Goal: Use online tool/utility: Utilize a website feature to perform a specific function

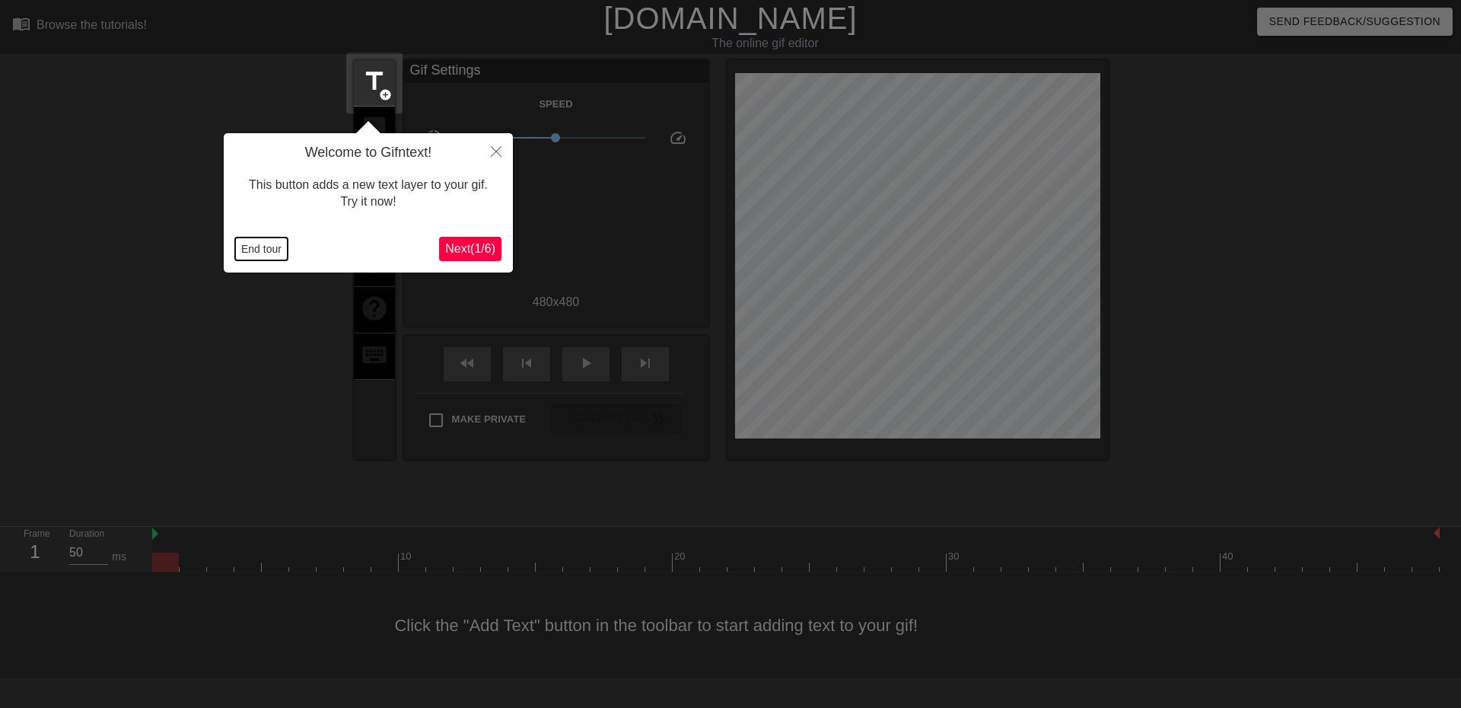
click at [241, 244] on button "End tour" at bounding box center [261, 248] width 52 height 23
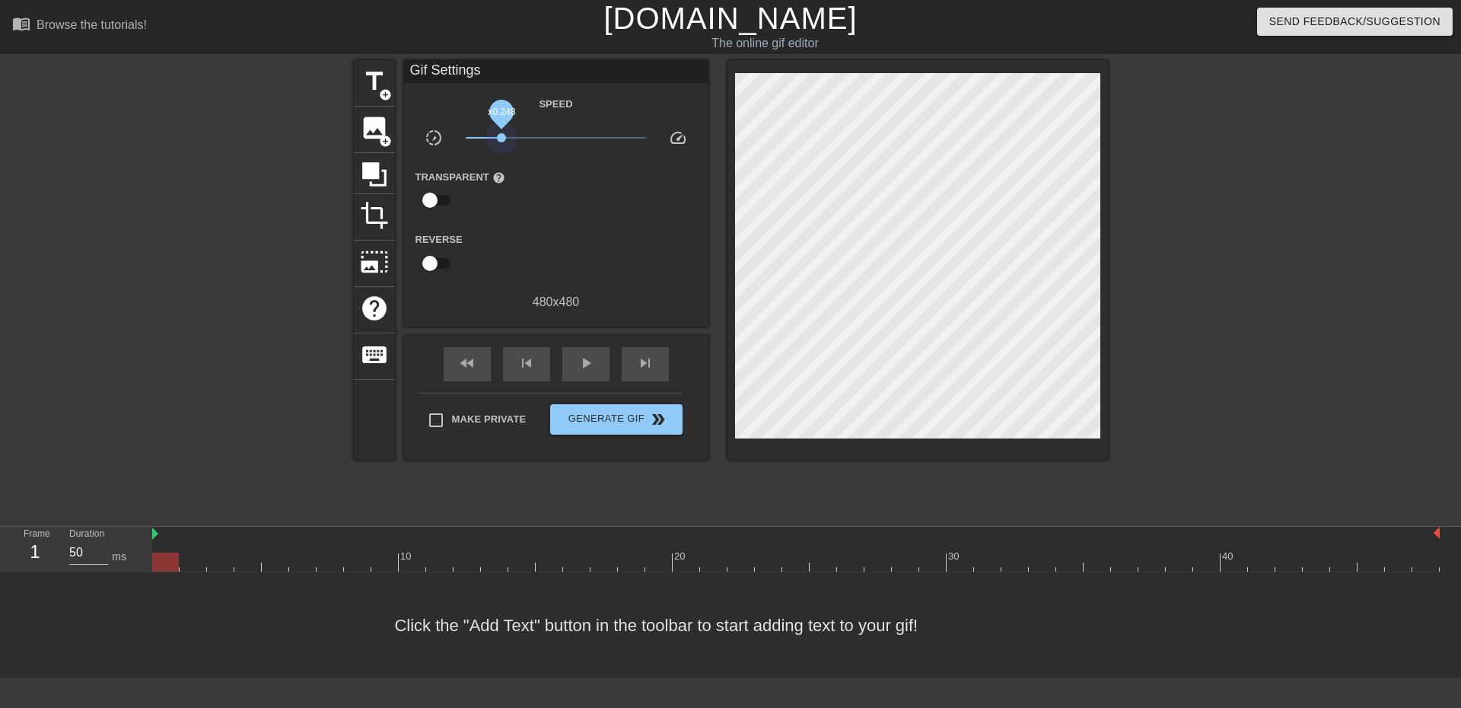
drag, startPoint x: 554, startPoint y: 136, endPoint x: 523, endPoint y: 211, distance: 81.2
click at [498, 146] on span "x0.248" at bounding box center [556, 138] width 180 height 18
click at [581, 378] on div "play_arrow" at bounding box center [585, 364] width 47 height 34
click at [577, 359] on span "pause" at bounding box center [586, 363] width 18 height 18
click at [364, 86] on span "title" at bounding box center [374, 81] width 29 height 29
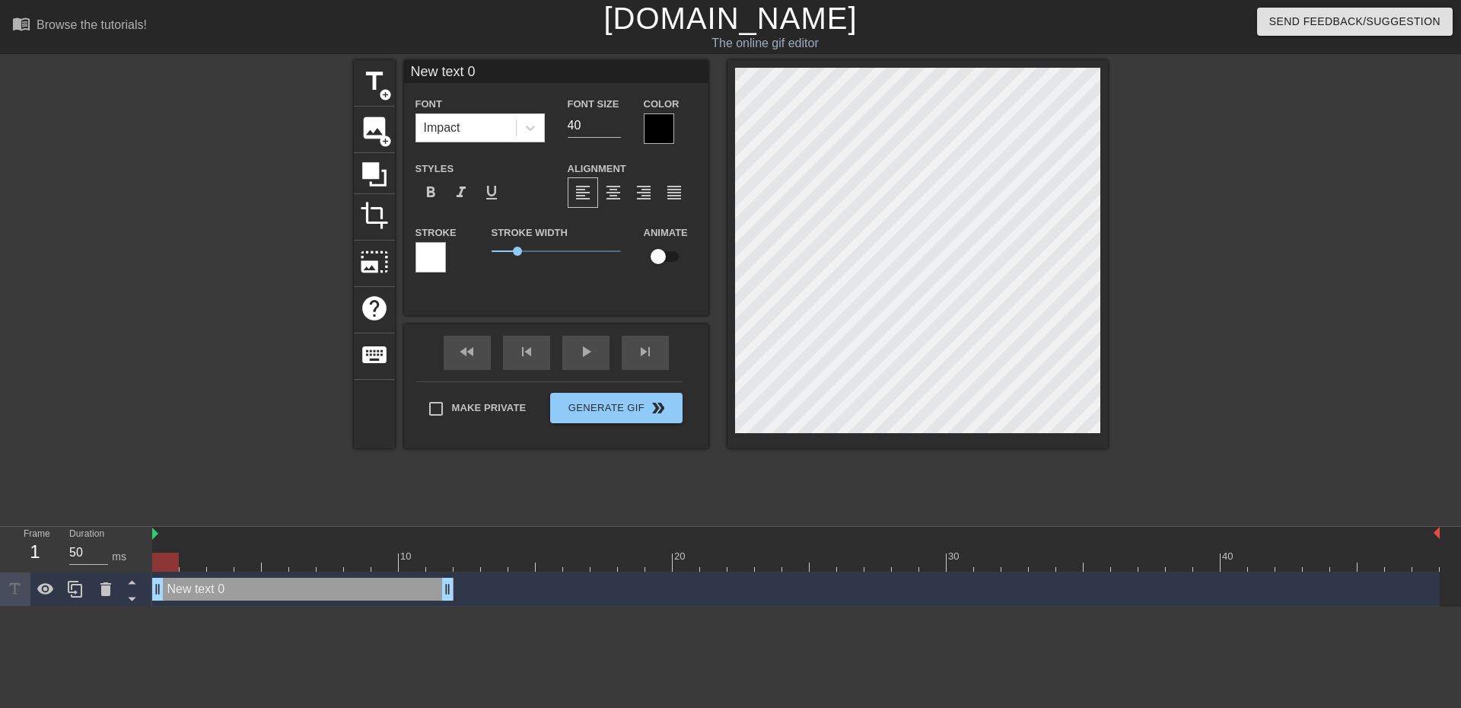
drag, startPoint x: 1178, startPoint y: 587, endPoint x: 139, endPoint y: 560, distance: 1038.8
click at [139, 560] on div "Frame 1 Duration 50 ms 10 20 30 40 New text 0 drag_handle drag_handle" at bounding box center [730, 566] width 1461 height 80
type input "W"
type textarea "W"
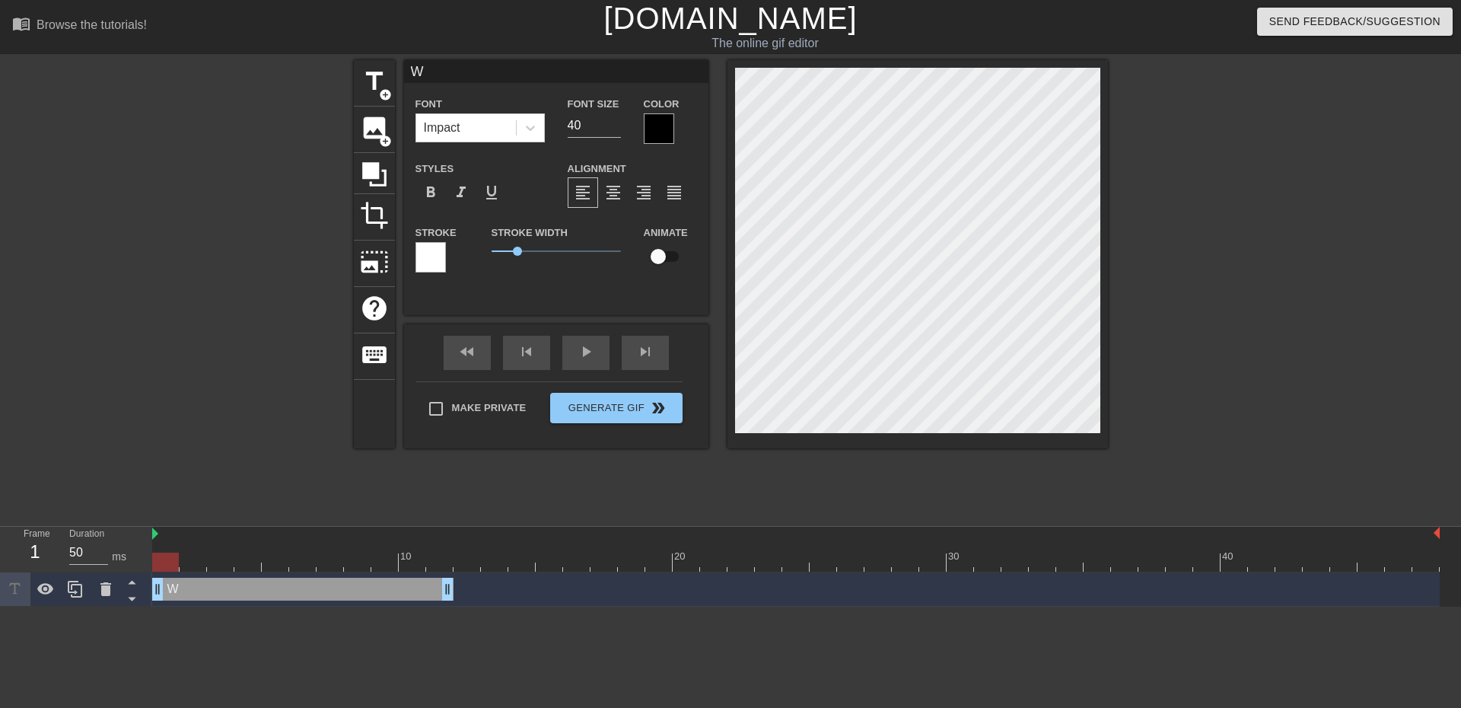
type input "WH"
type textarea "WH"
type input "WHY"
type textarea "WHY"
type input "WHY"
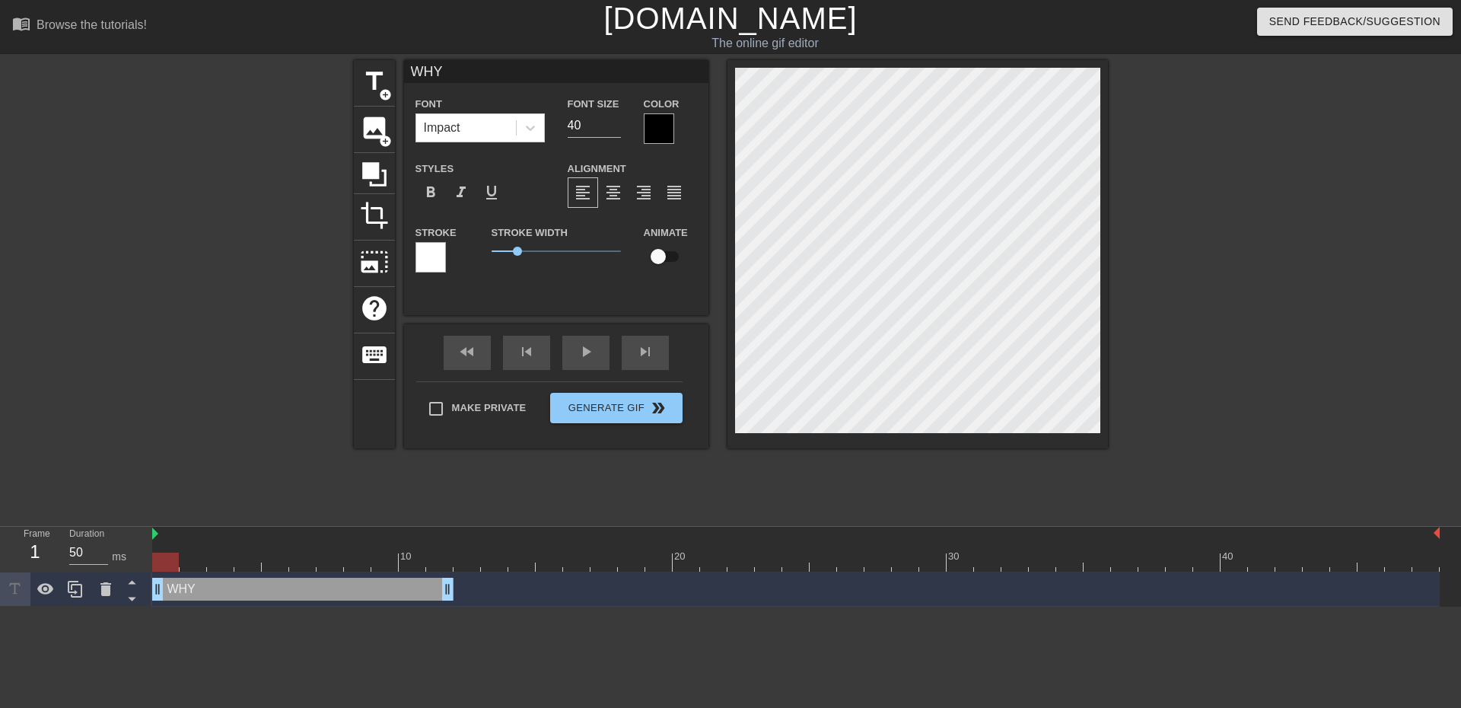
type textarea "WHY"
type input "WHY C"
type textarea "WHY C"
type input "WHY CA"
type textarea "WHY CA"
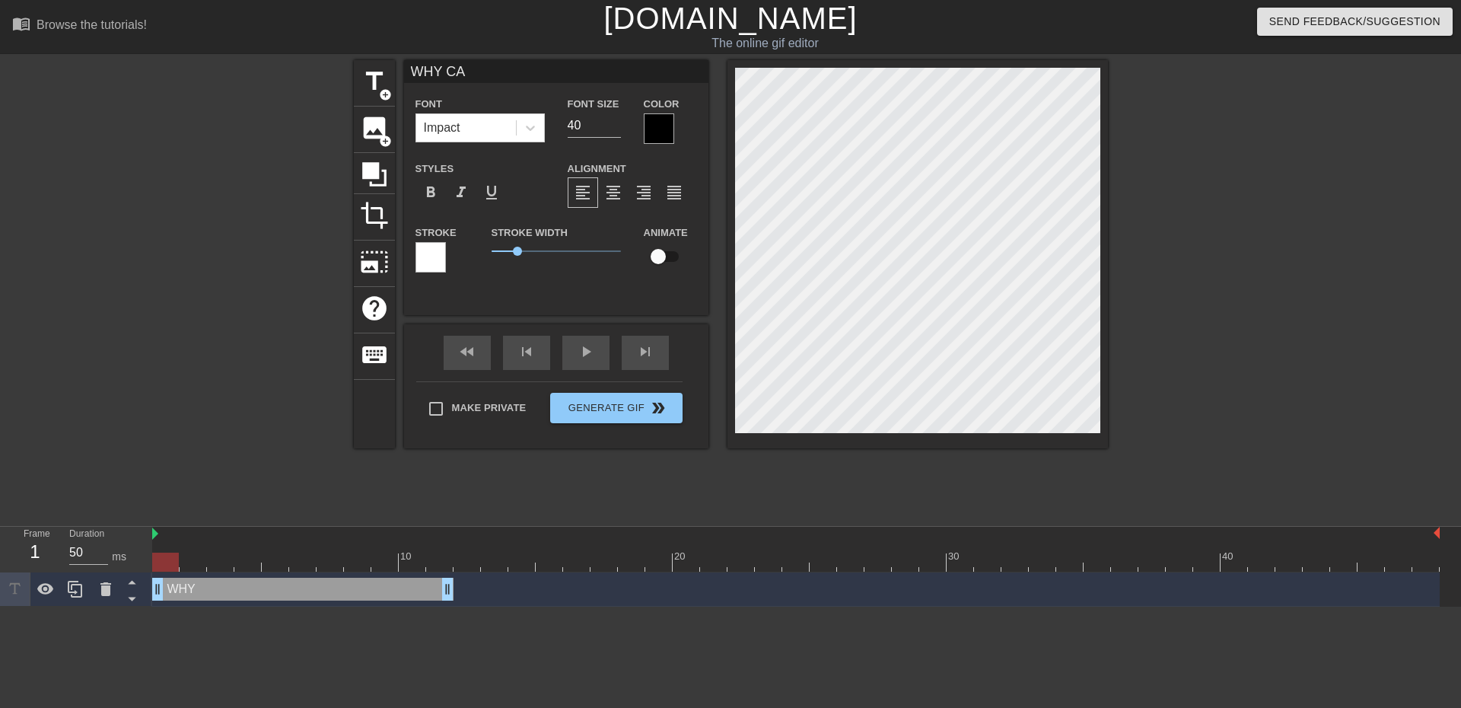
type input "WHY CAN"
type textarea "WHY CAN"
type input "WHY CAN'"
type textarea "WHY CAN'"
type input "WHY CAN'T"
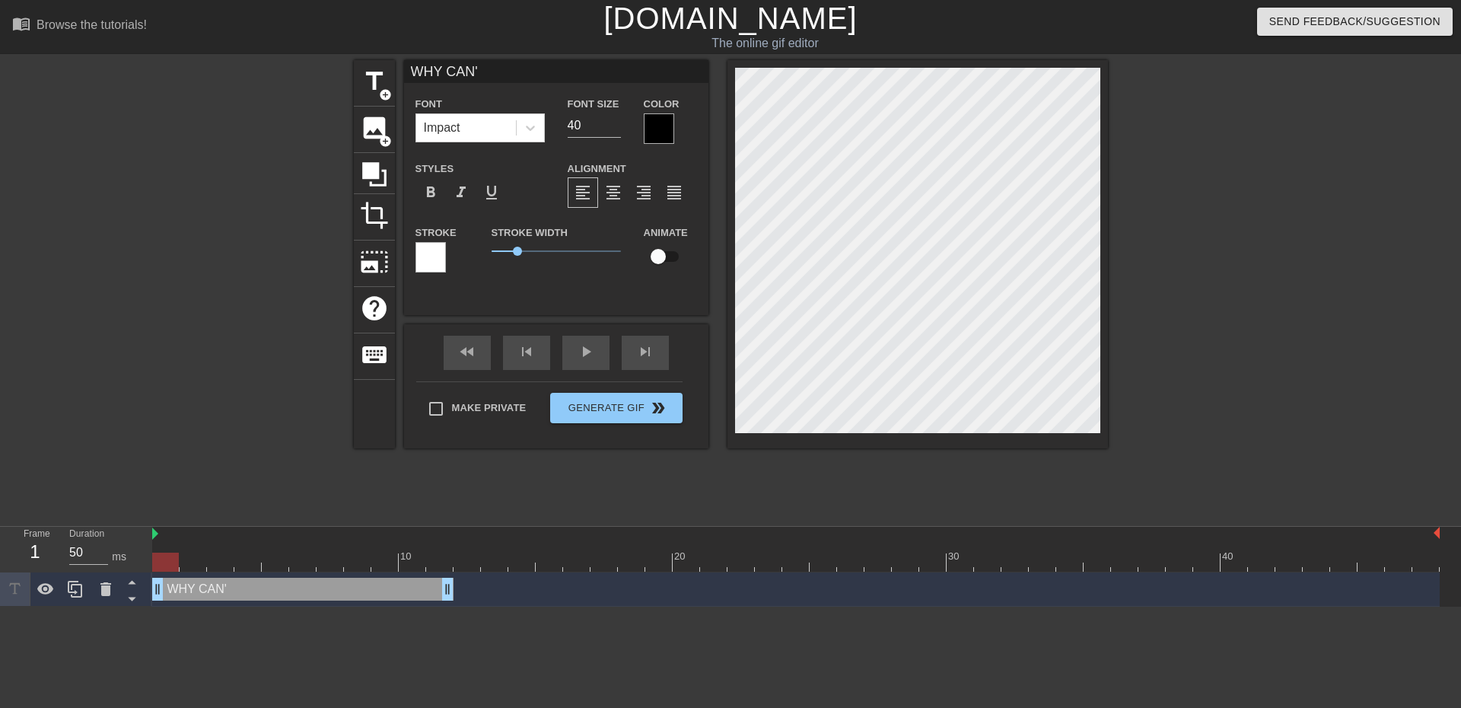
type textarea "WHY CAN'T"
type input "WHY CAN'T"
type textarea "WHY CAN'T"
type input "WHY CAN'T Y"
type textarea "WHY CAN'T Y"
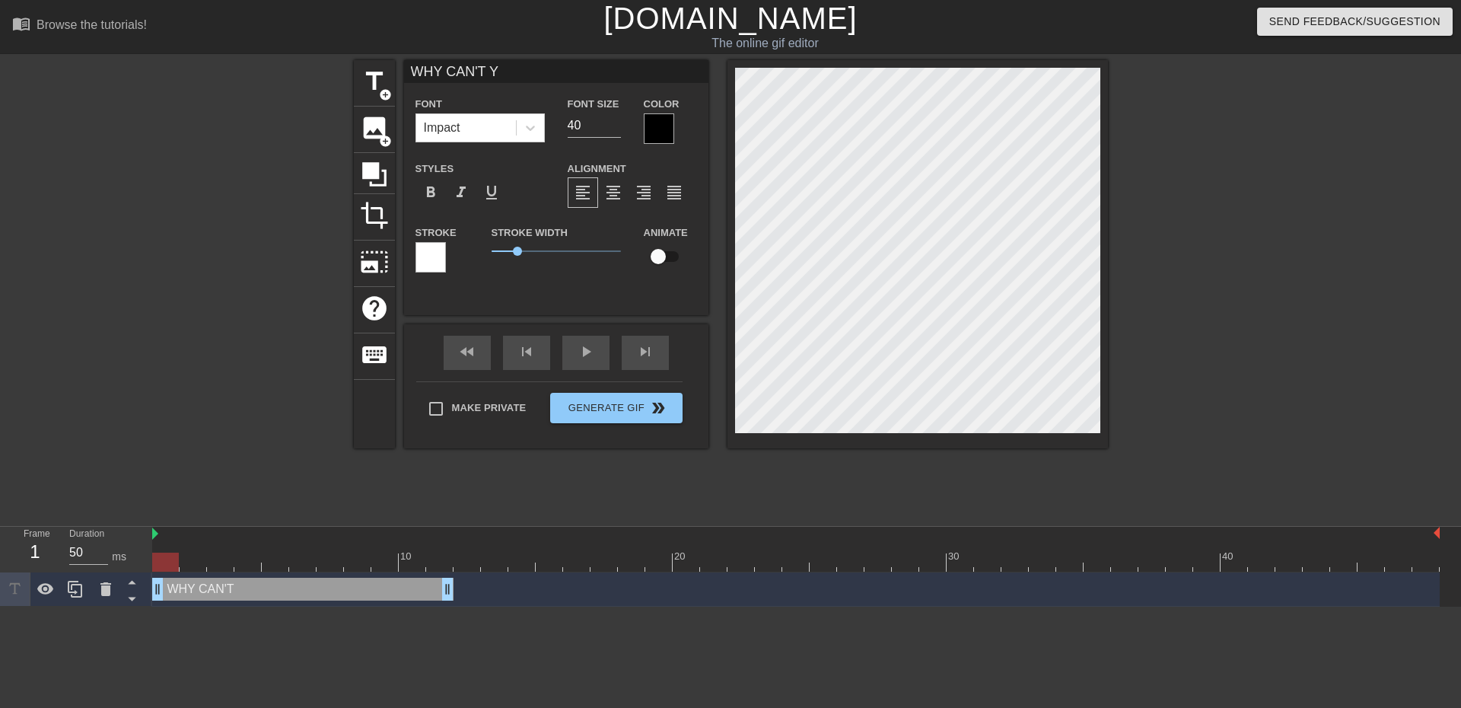
type input "WHY CAN'T YO"
type textarea "WHY CAN'T YO"
type input "WHY CAN'T YOU"
type textarea "WHY CAN'T YOU"
type input "WHY CAN'T YOU"
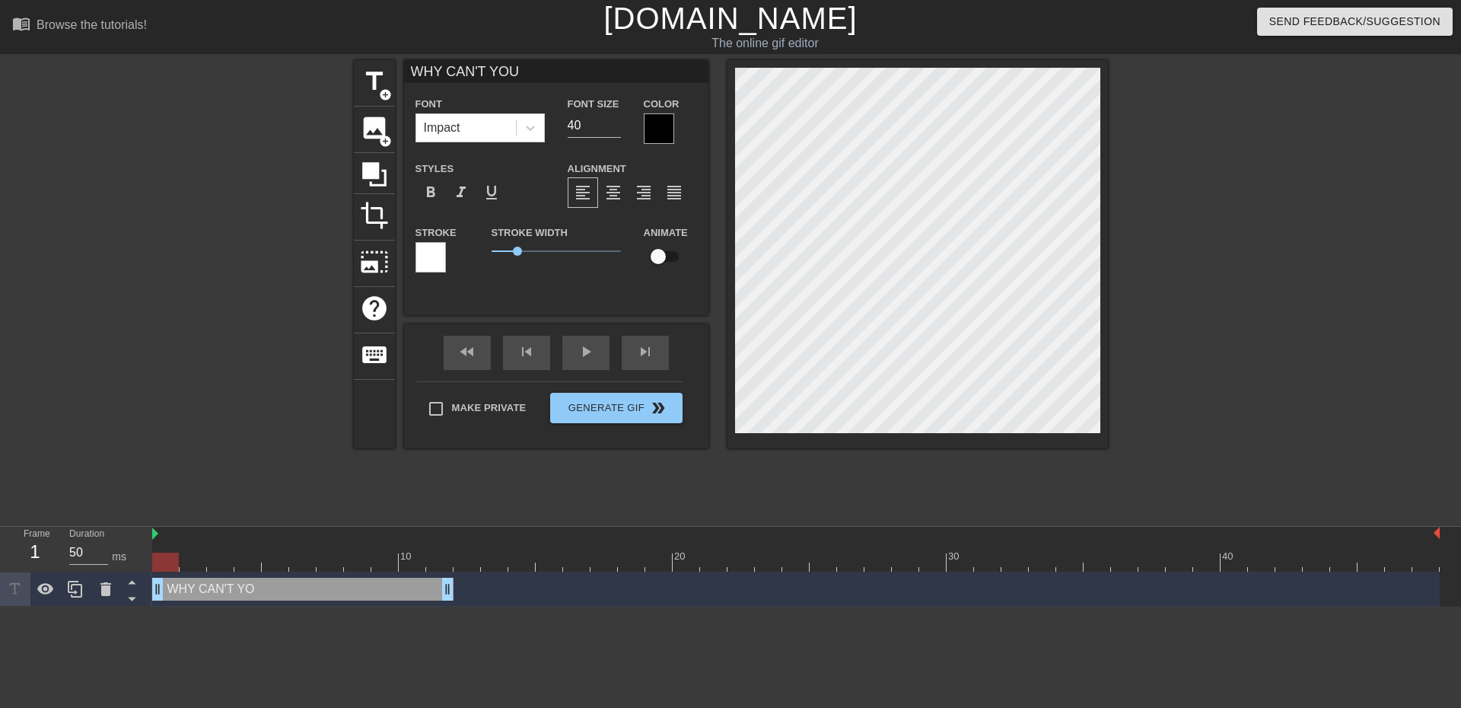
type textarea "WHY CAN'T YOU"
type input "WHY CAN'T YOU J"
type textarea "WHY CAN'T YOU J"
type input "WHY CAN'T YOU JU"
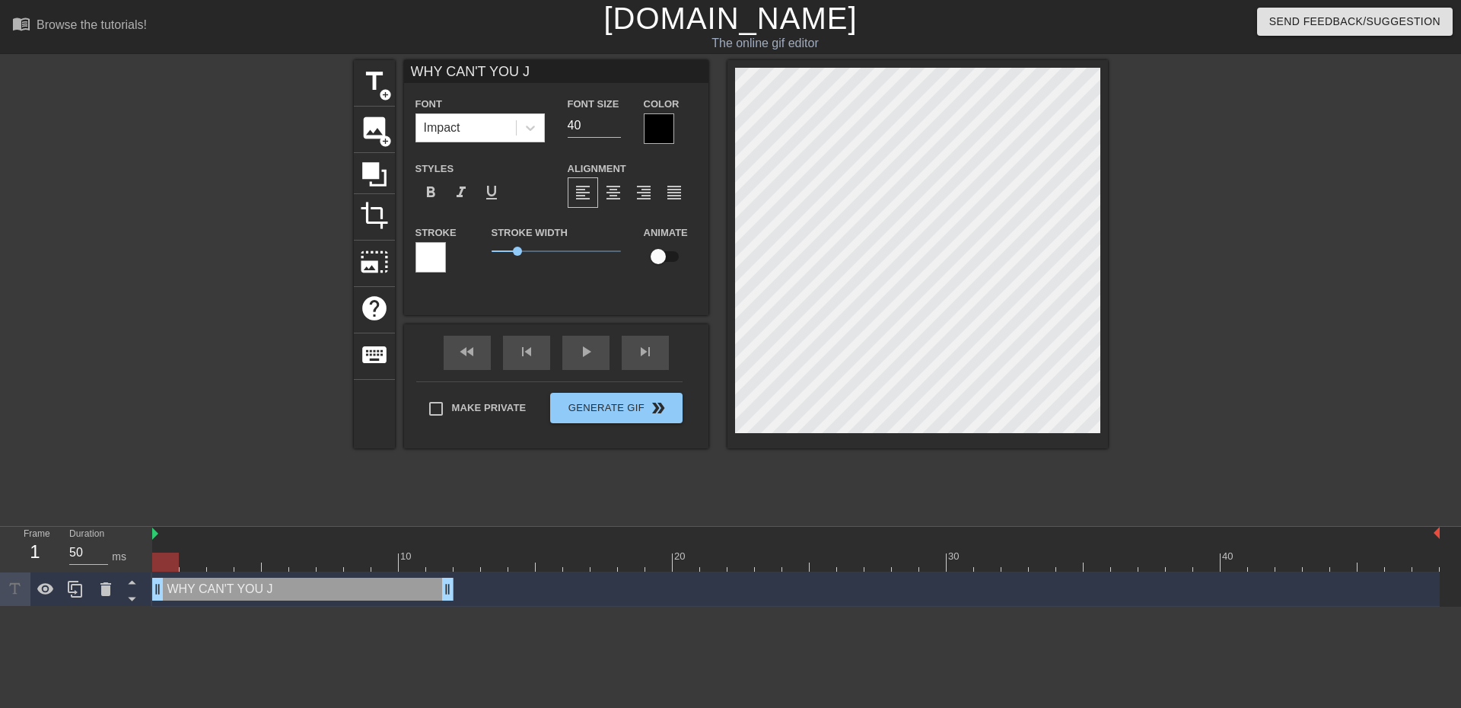
type textarea "WHY CAN'T YOU JU"
type input "WHY CAN'T YOU JUS"
type textarea "WHY CAN'T YOU JUS"
type input "WHY CAN'T YOU JUST"
type textarea "WHY CAN'T YOU JUST"
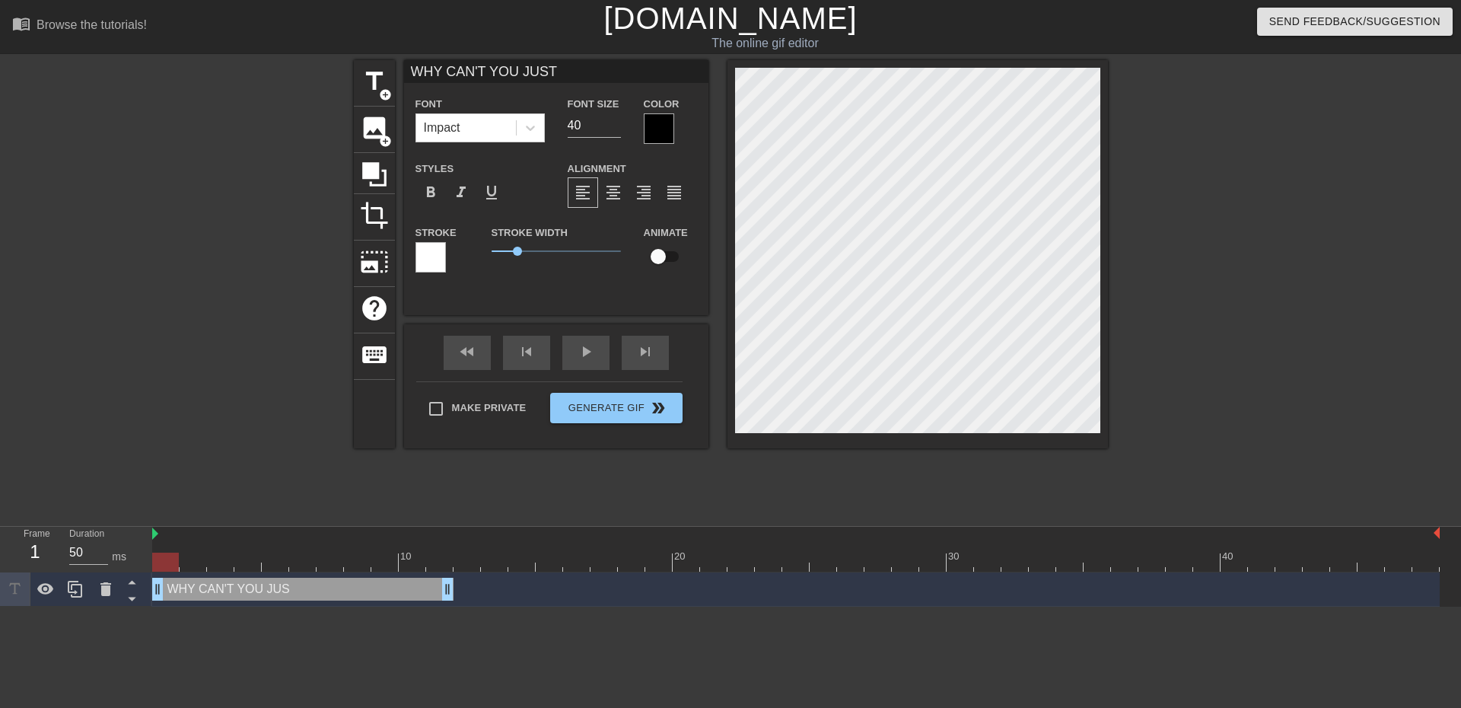
type input "WHY CAN'T YOU JUST"
type textarea "WHY CAN'T YOU JUST"
type input "WHY CAN'T YOU JUST S"
type textarea "WHY CAN'T YOU JUST S"
type input "WHY CAN'T YOU JUST SH"
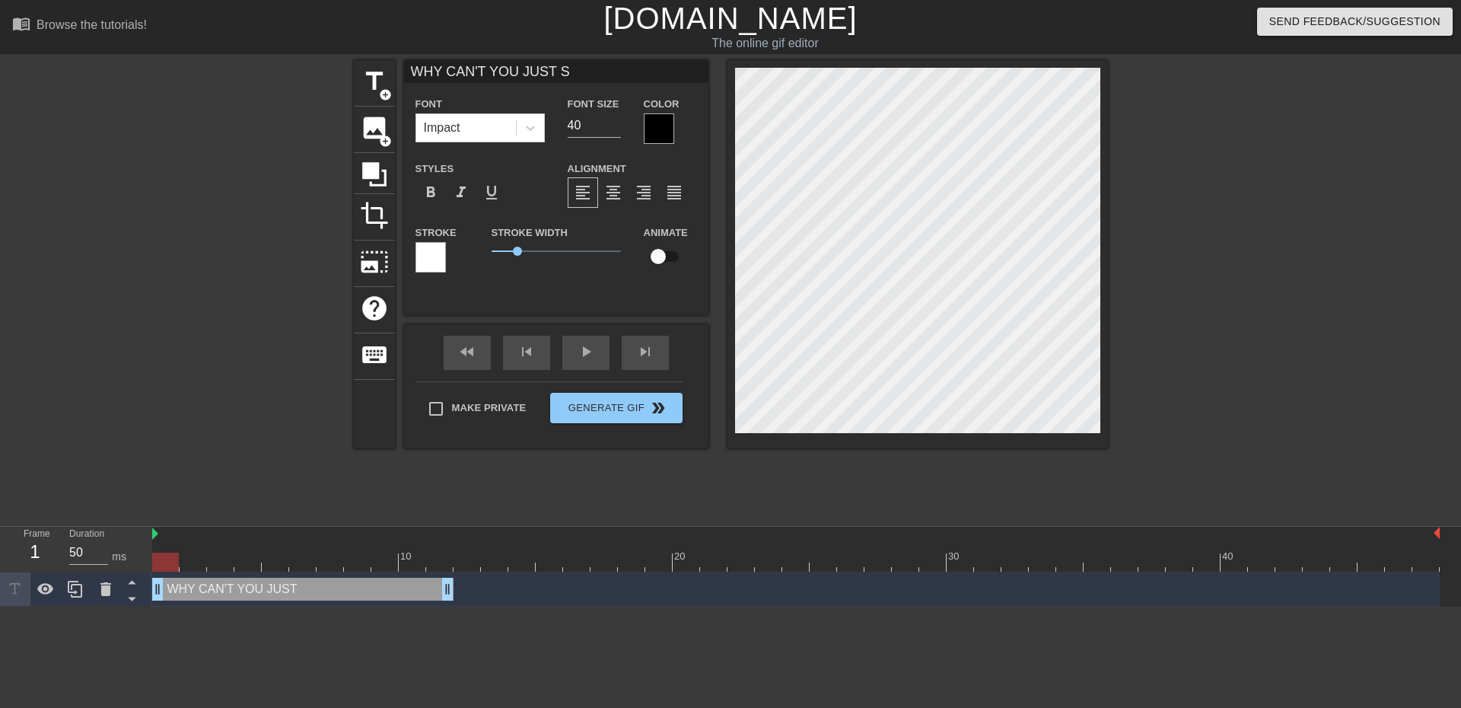
type textarea "WHY CAN'T YOU JUST SH"
type input "WHY CAN'T YOU JUST SHI"
type textarea "WHY CAN'T YOU JUST SHI"
type input "WHY CAN'T YOU JUST SHIE"
type textarea "WHY CAN'T YOU JUST SHIE"
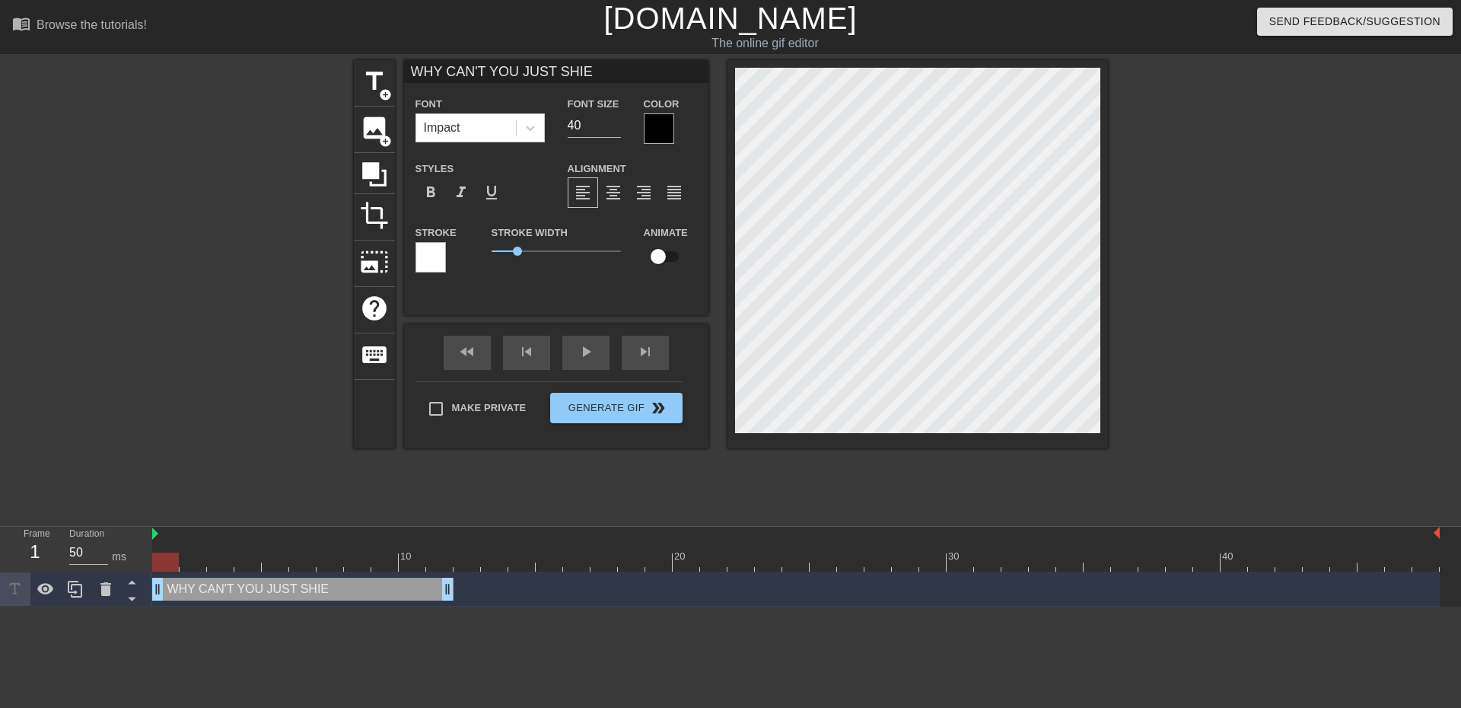
type input "WHY CAN'T YOU JUST [PERSON_NAME]"
type textarea "WHY CAN'T YOU JUST [PERSON_NAME]"
type input "WHY CAN'T YOU JUST SHIELD"
type textarea "WHY CAN'T YOU JUST SHIELD"
type input "WHY CAN'T YOU JUST SHIELD?"
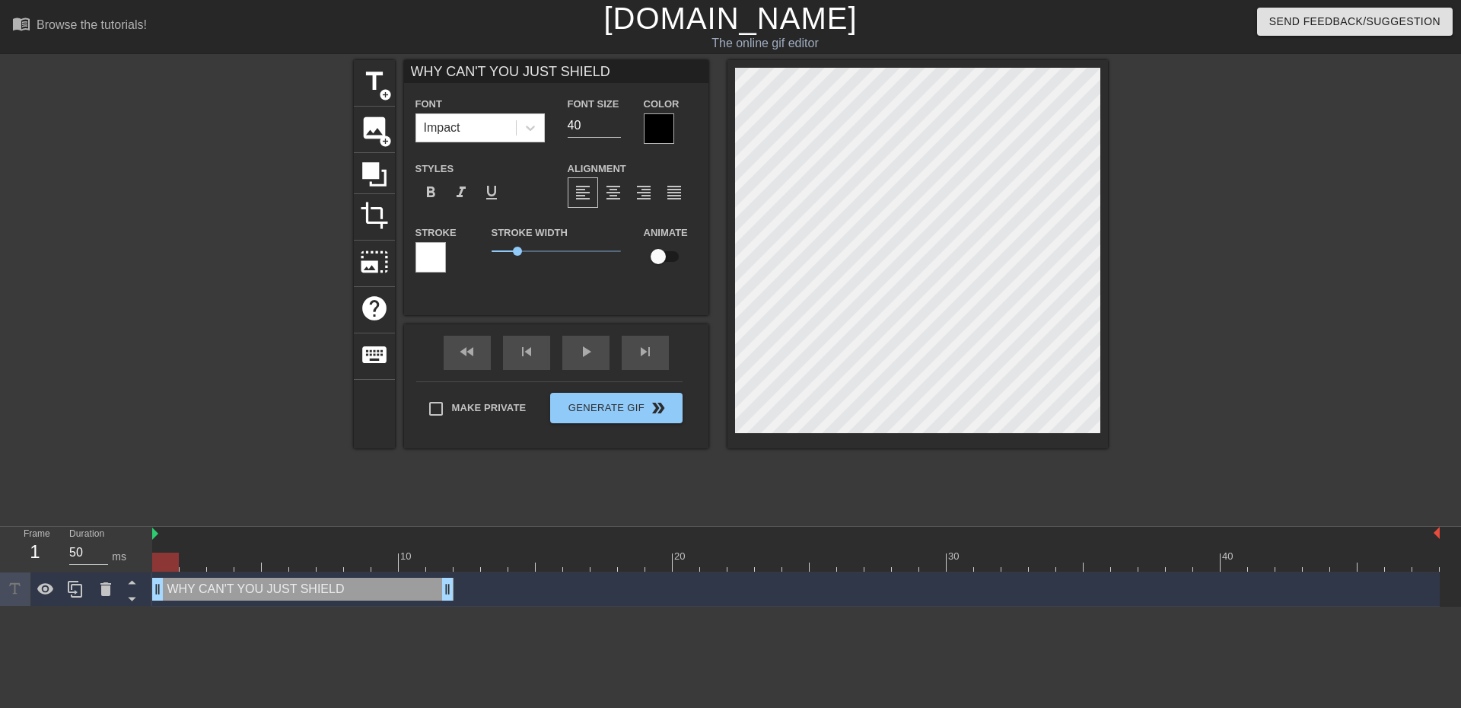
type textarea "WHY CAN'T YOU JUST SHIELD?"
type input "WHY CAN'T YOU JUST SHIELD??"
type textarea "WHY CAN'T YOU JUST SHIELD??"
type input "WHY CAN'T YOU JUST SHIELD???"
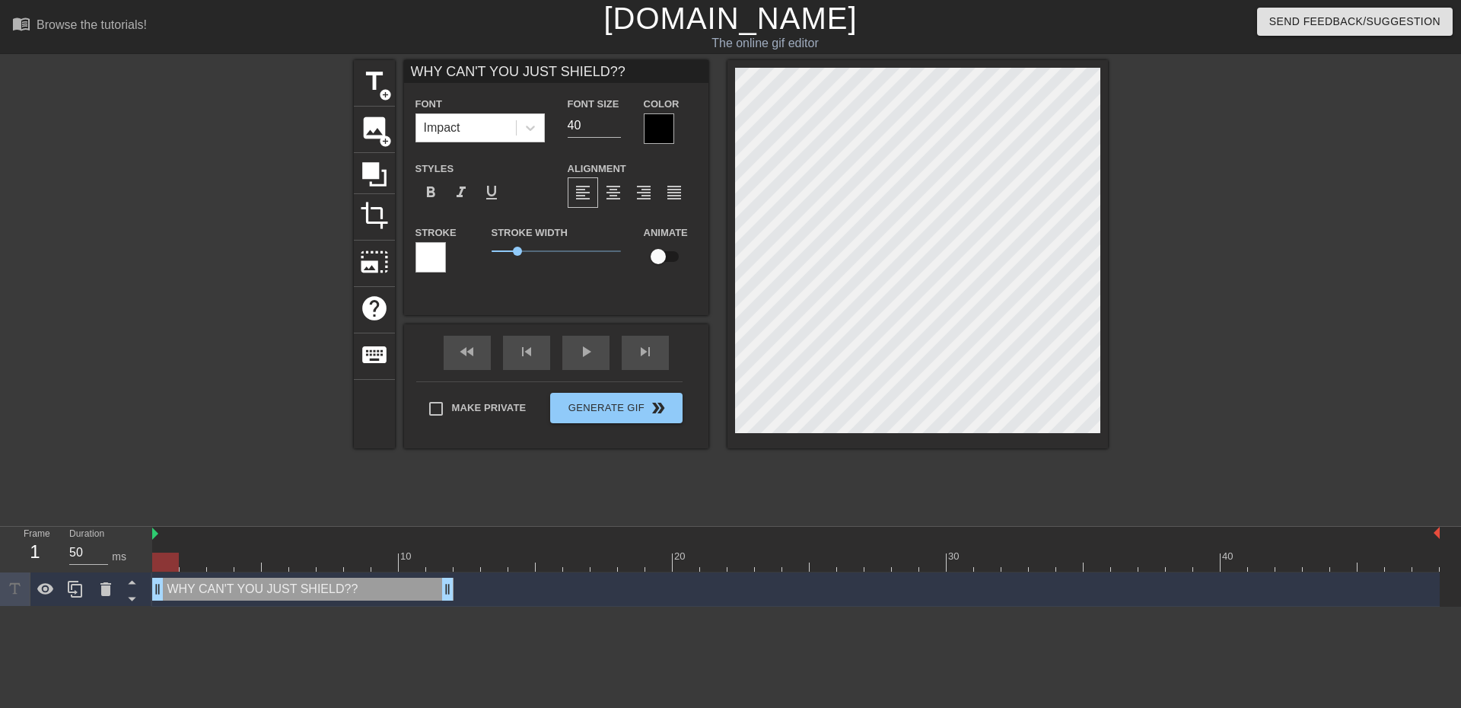
type textarea "WHY CAN'T YOU JUST SHIELD???"
type input "WHY CAN'T YOU JUST SHIELD??"
type textarea "WHY CAN'T YOU JUST SHIELD??"
type input "WHY CAN'T YOU JUST SHIELD?"
type textarea "WHY CAN'T YOU JUST SHIELD?"
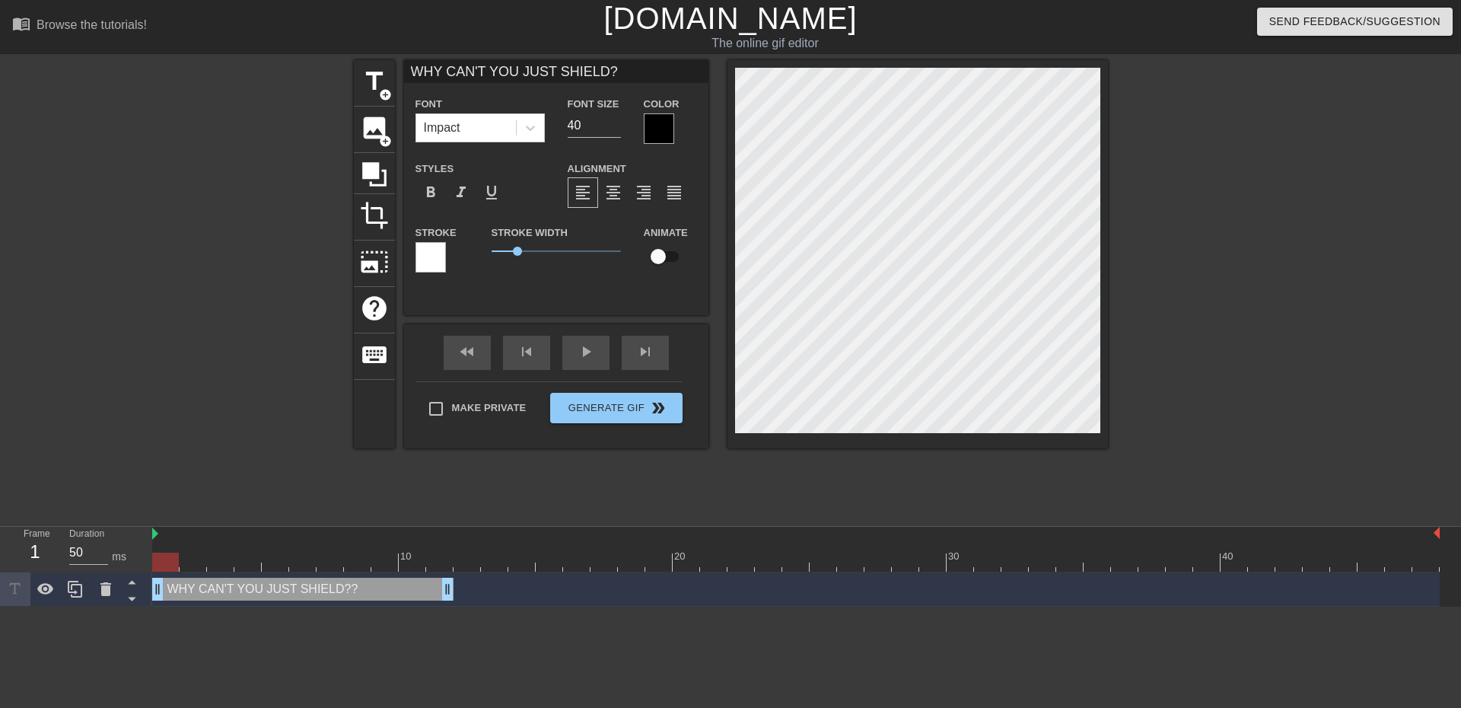
type input "WHY CAN'T YOU JUST SHIELD"
type textarea "WHY CAN'T YOU JUST SHIELD"
type input "WHY CAN'T YOU JUST [PERSON_NAME]"
type textarea "WHY CAN'T YOU JUST [PERSON_NAME]"
type input "WHY CAN'T YOU JUST SHIE"
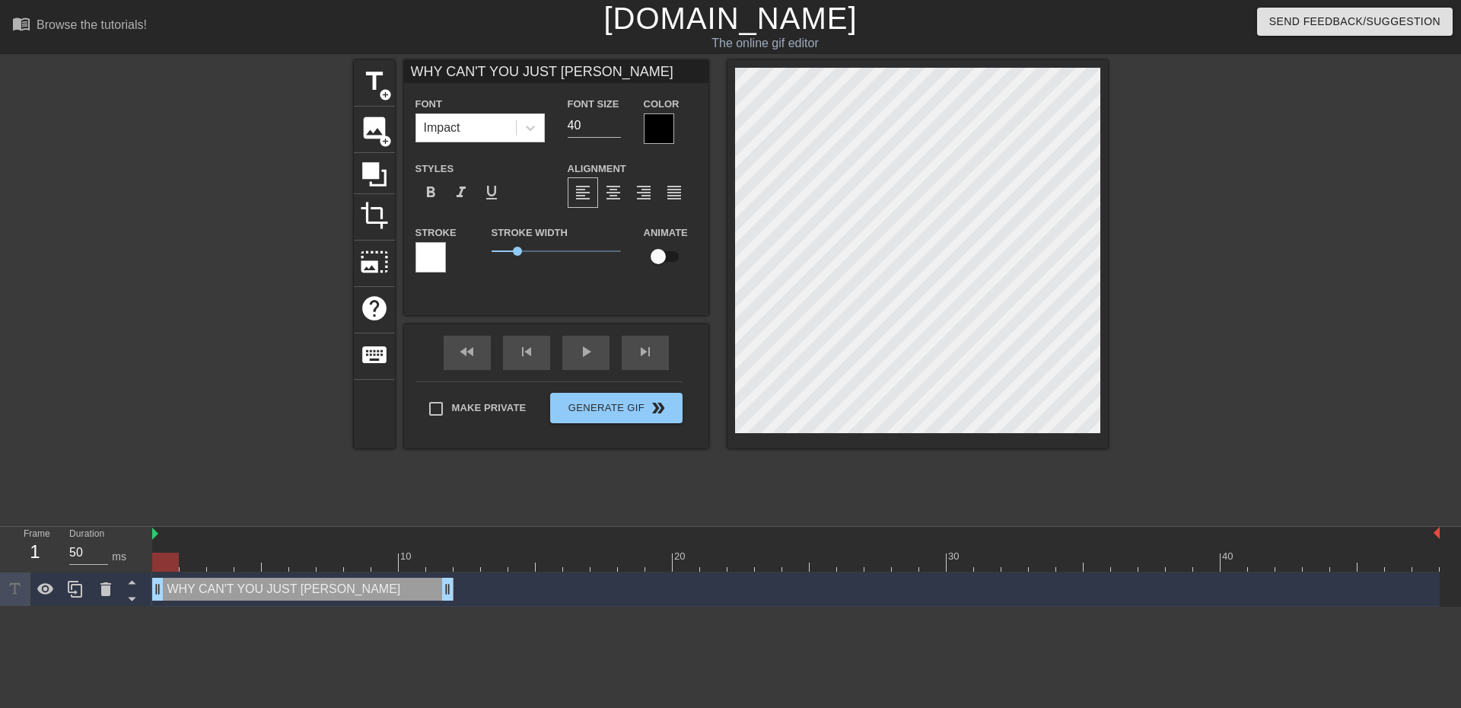
type textarea "WHY CAN'T YOU JUST SHIE"
type input "WHY CAN'T YOU JUST SHI"
type textarea "WHY CAN'T YOU JUST SHI"
type input "WHY CAN'T YOU JUST SH"
type textarea "WHY CAN'T YOU JUST SH"
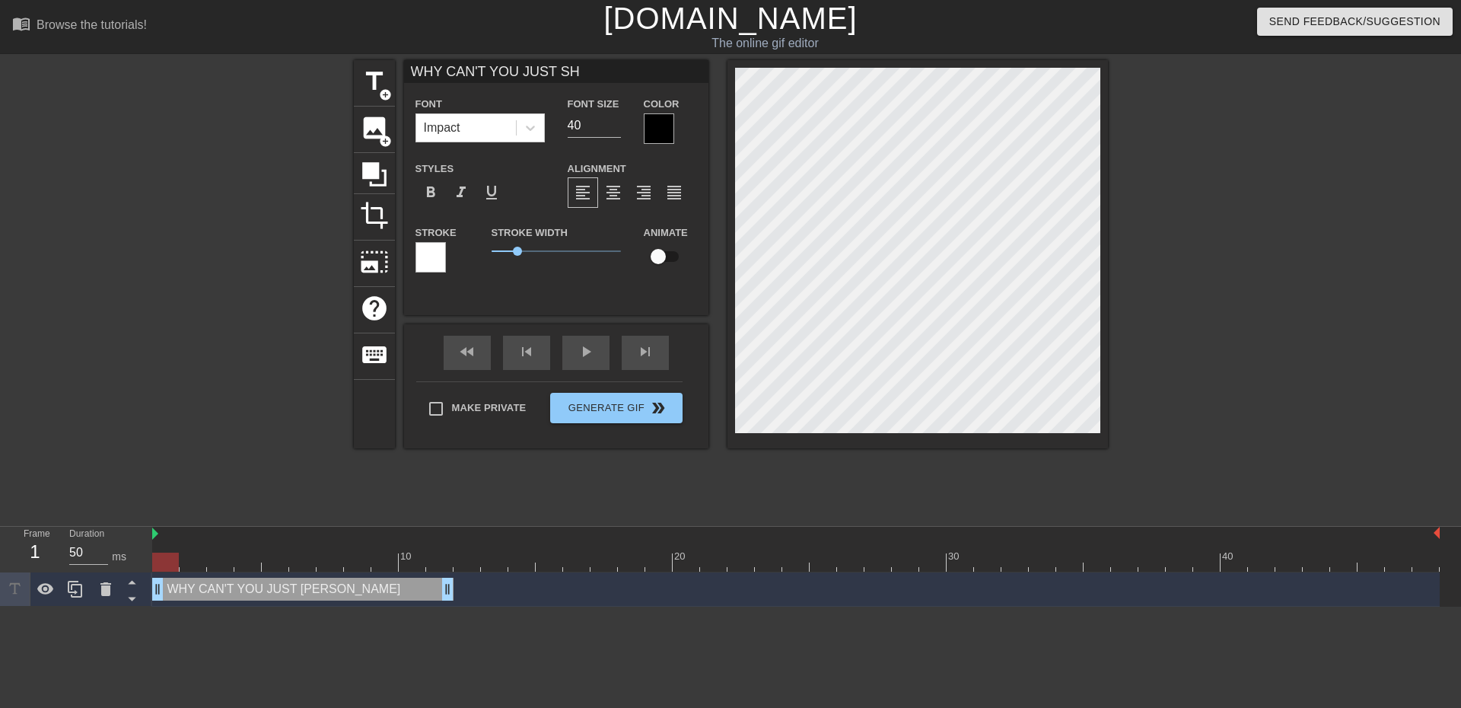
type input "WHY CAN'T YOU JUST S"
type textarea "WHY CAN'T YOU JUST S"
type input "WHY CAN'T YOU JUST"
type textarea "WHY CAN'T YOU JUST"
type input "WHY CAN'T YOU JUST"
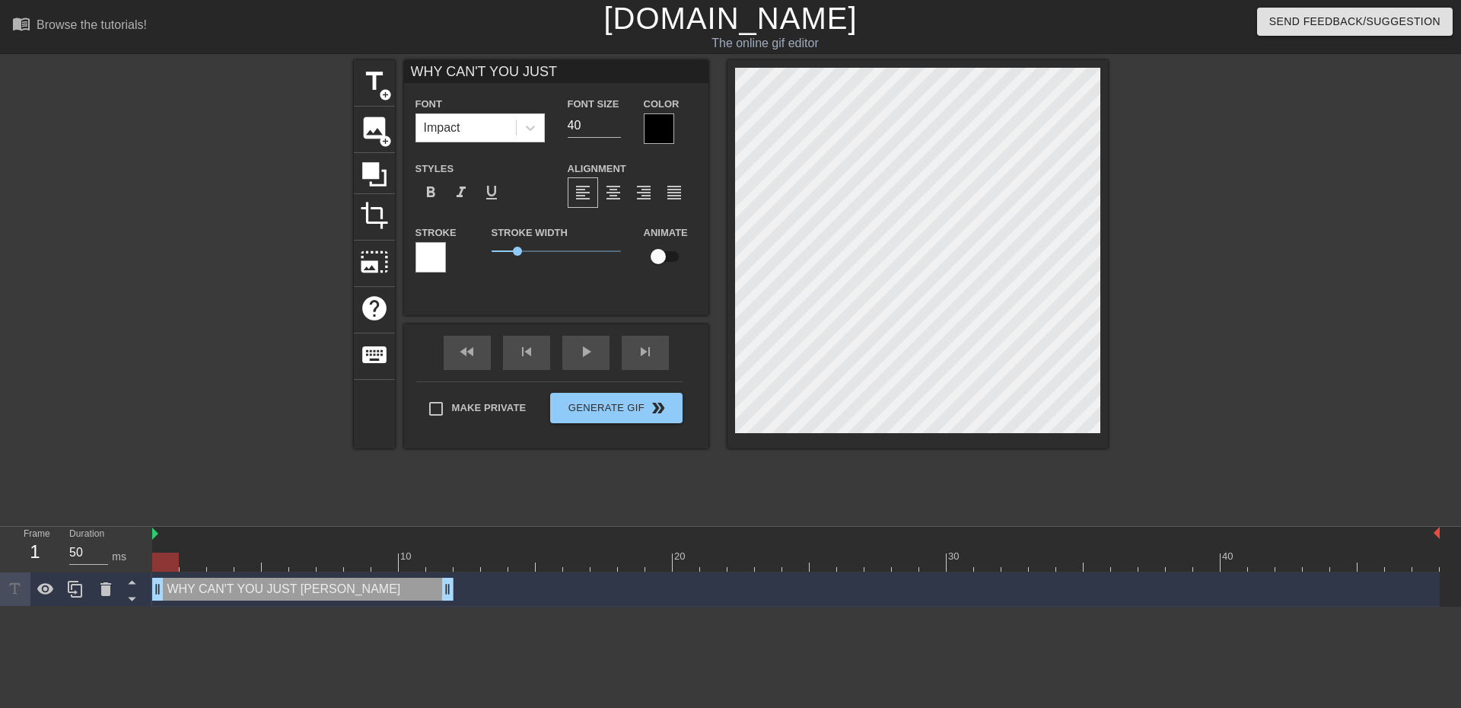
type textarea "WHY CAN'T YOU JUST"
type input "WHY CAN'T YOU JUS"
type textarea "WHY CAN'T YOU JUS"
type input "WHY CAN'T YOU JU"
type textarea "WHY CAN'T YOU J"
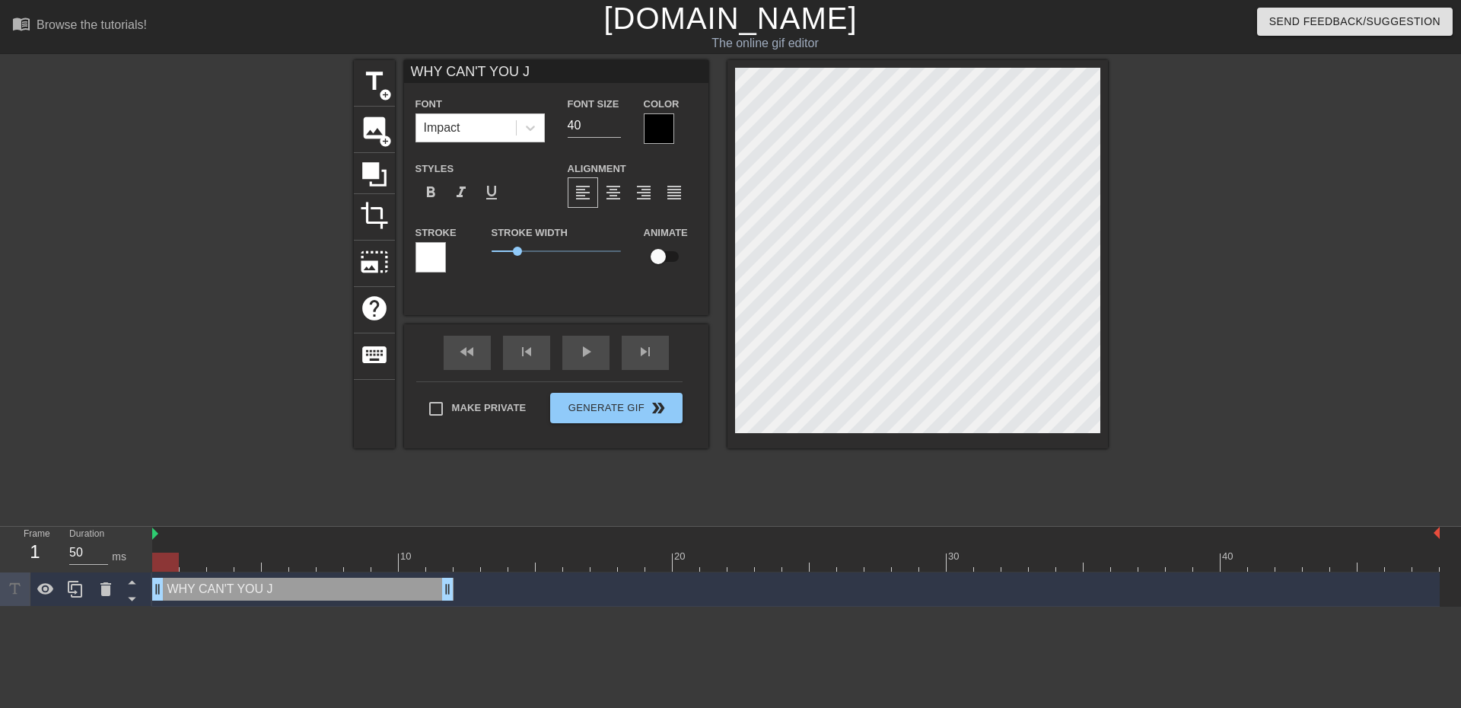
type input "WHY CAN'T YOU"
type textarea "WHY CAN'T YOU"
type input "WHY CAN'T YOU"
type textarea "WHY CAN'T YOU"
type input "WHY CAN'T YOU"
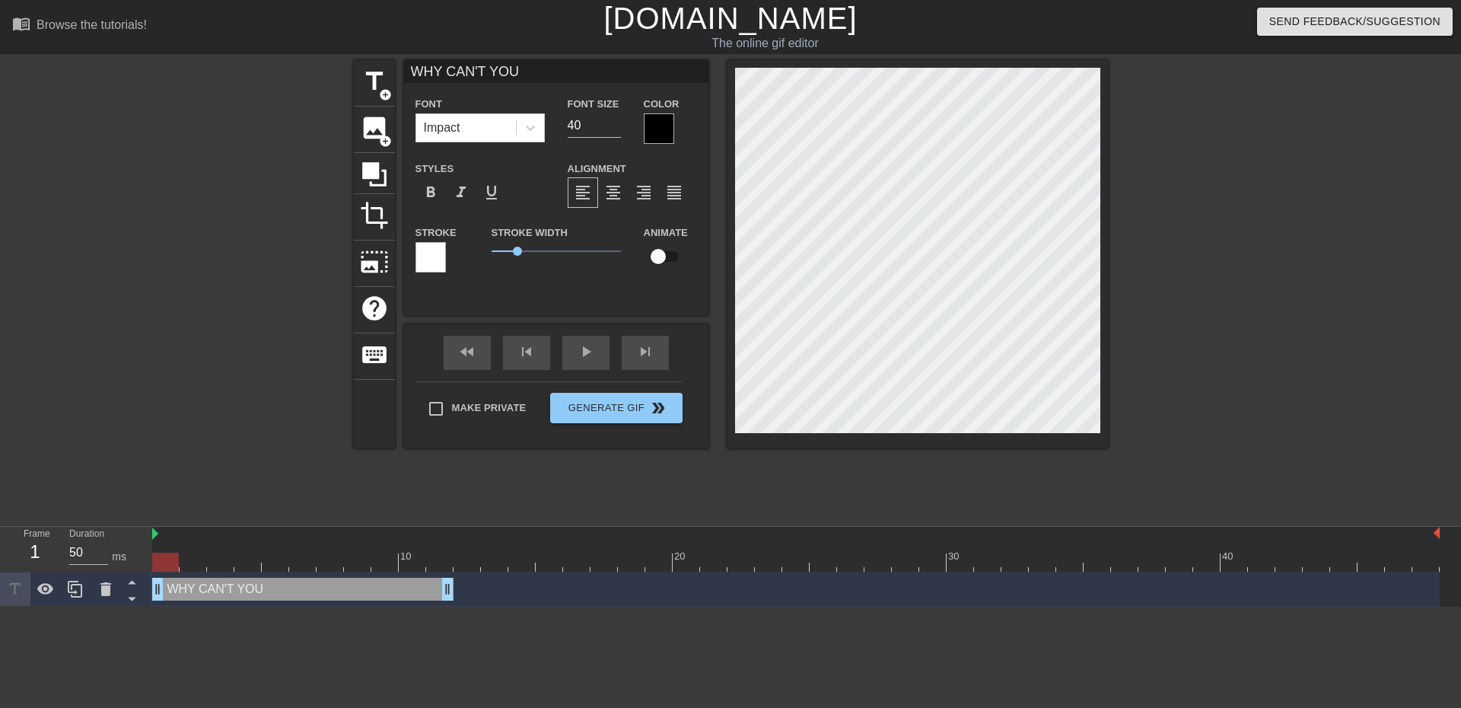
type textarea "WHY CAN'T YOU"
type input "WHY CAN'T YOUJ"
type textarea "WHY CAN'T YOU J"
type input "WHY CAN'T YOUJU"
type textarea "WHY CAN'T YOU JU"
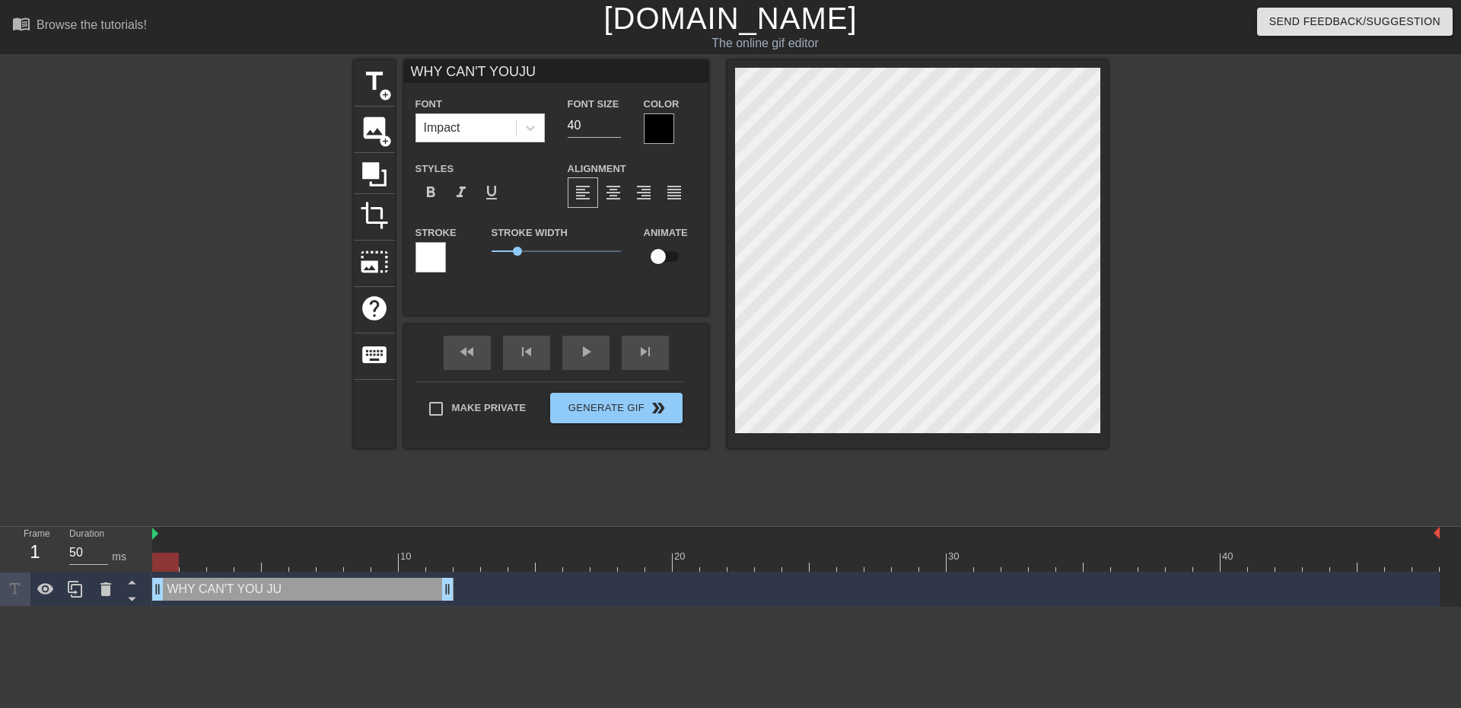
type input "WHY CAN'T YOUJUS"
type textarea "WHY CAN'T YOU JUS"
type input "WHY CAN'T YOUJUST"
type textarea "WHY CAN'T YOU JUST"
type input "WHY CAN'T YOUJUST"
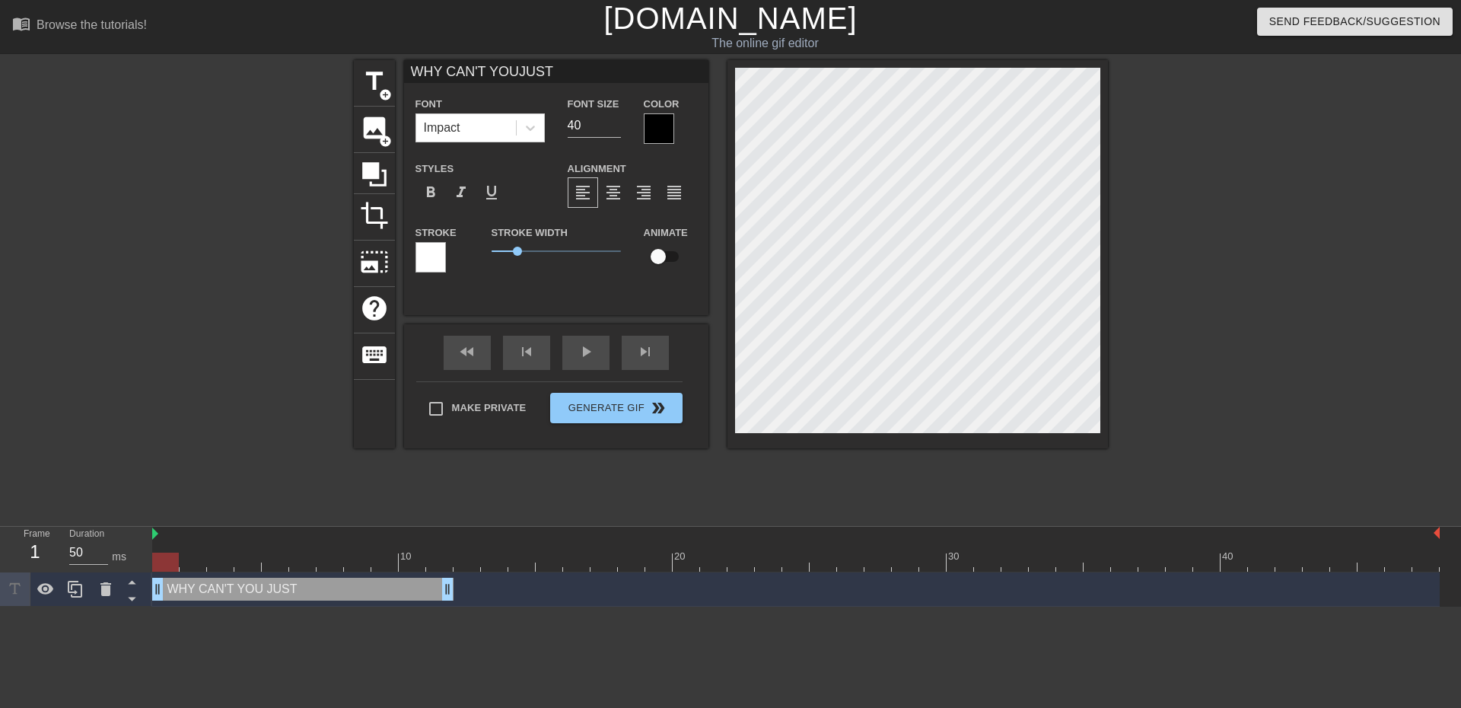
type textarea "WHY CAN'T YOU JUST"
type input "WHY CAN'T YOUJUST S"
type textarea "WHY CAN'T YOU JUST S"
type input "WHY CAN'T YOUJUST SH"
type textarea "WHY CAN'T YOU JUST SH"
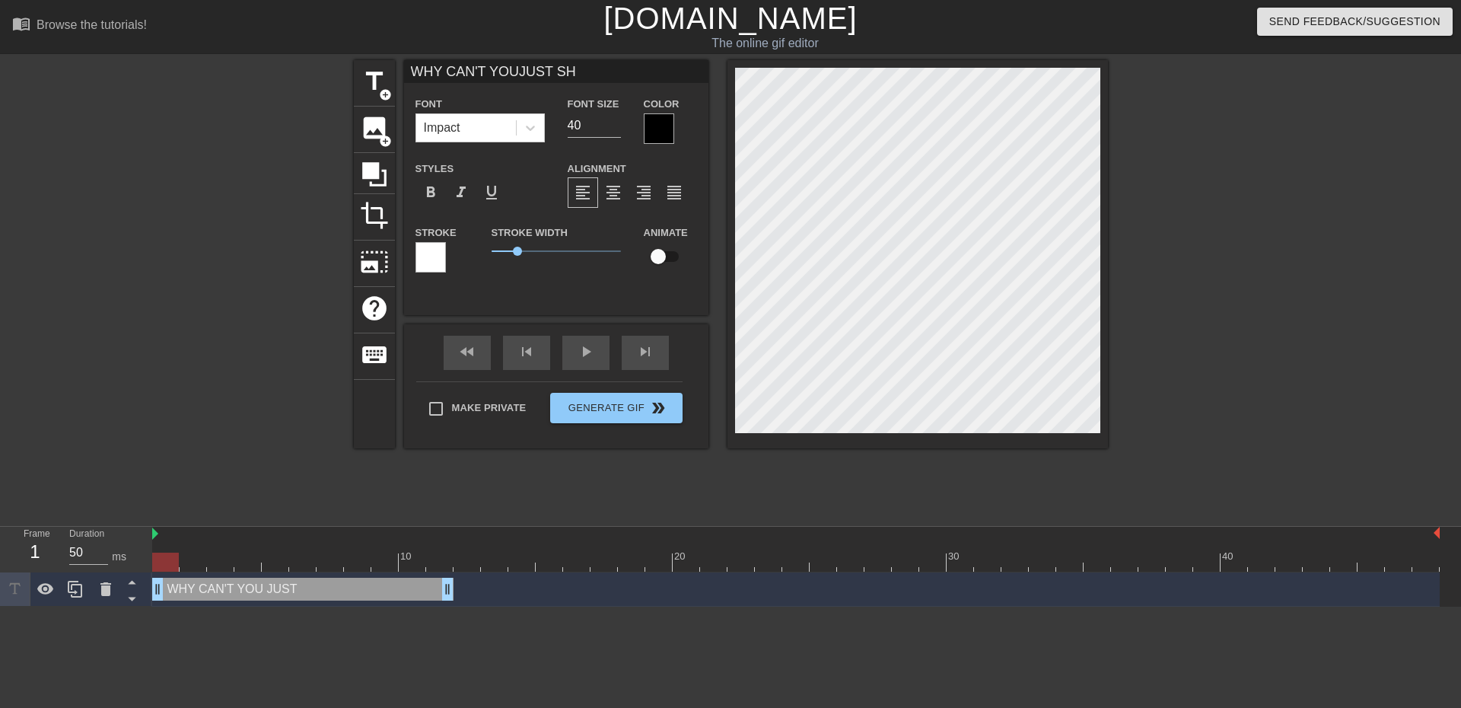
type input "WHY CAN'T YOUJUST SHI"
type textarea "WHY CAN'T YOU JUST SHIE"
type input "WHY CAN'T [PERSON_NAME]"
type textarea "WHY CAN'T YOU JUST [PERSON_NAME]"
type input "WHY CAN'T YOUJUST SHIELD"
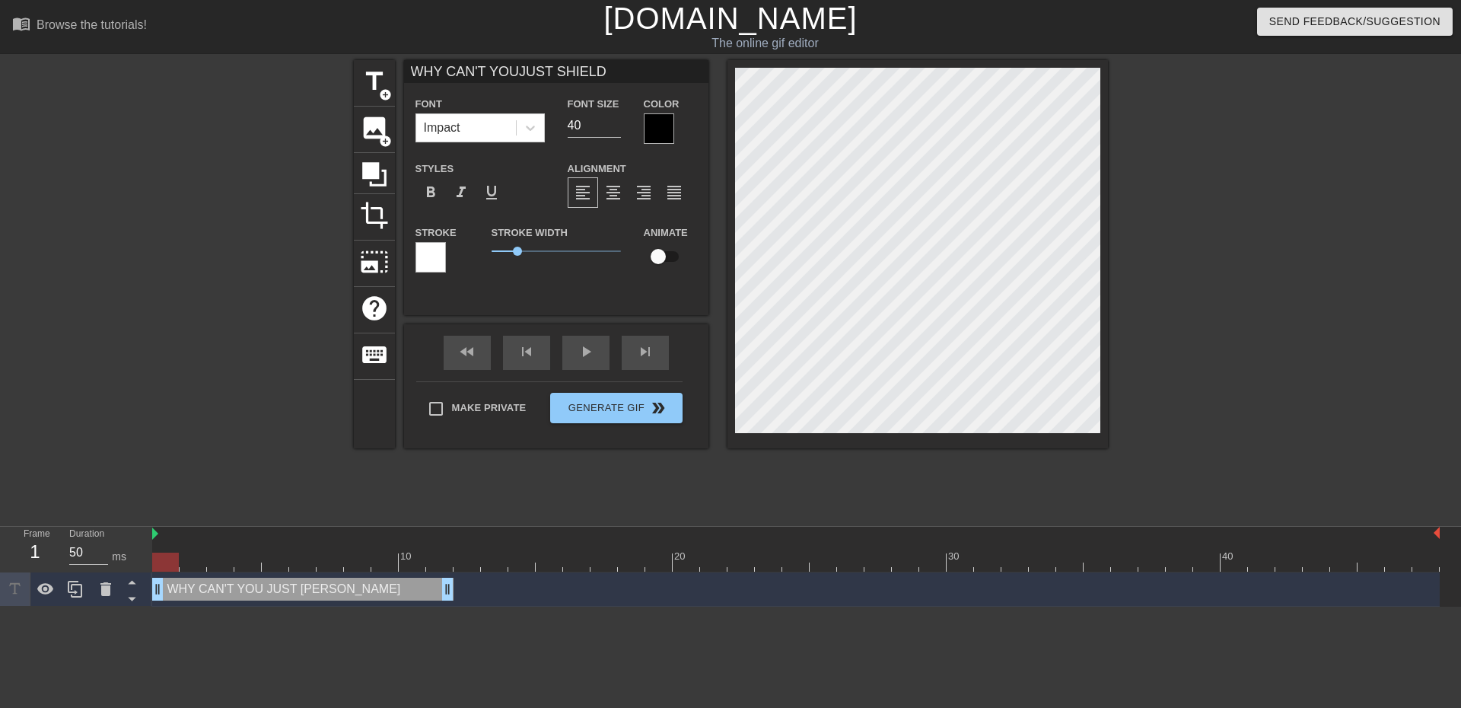
type textarea "WHY CAN'T YOU JUST SHIELD"
type input "WHY CAN'T YOUJUST SHIELD?"
type textarea "WHY CAN'T YOU JUST SHIELD?"
type input "WHY CAN'T YOUJUST SHIELD??"
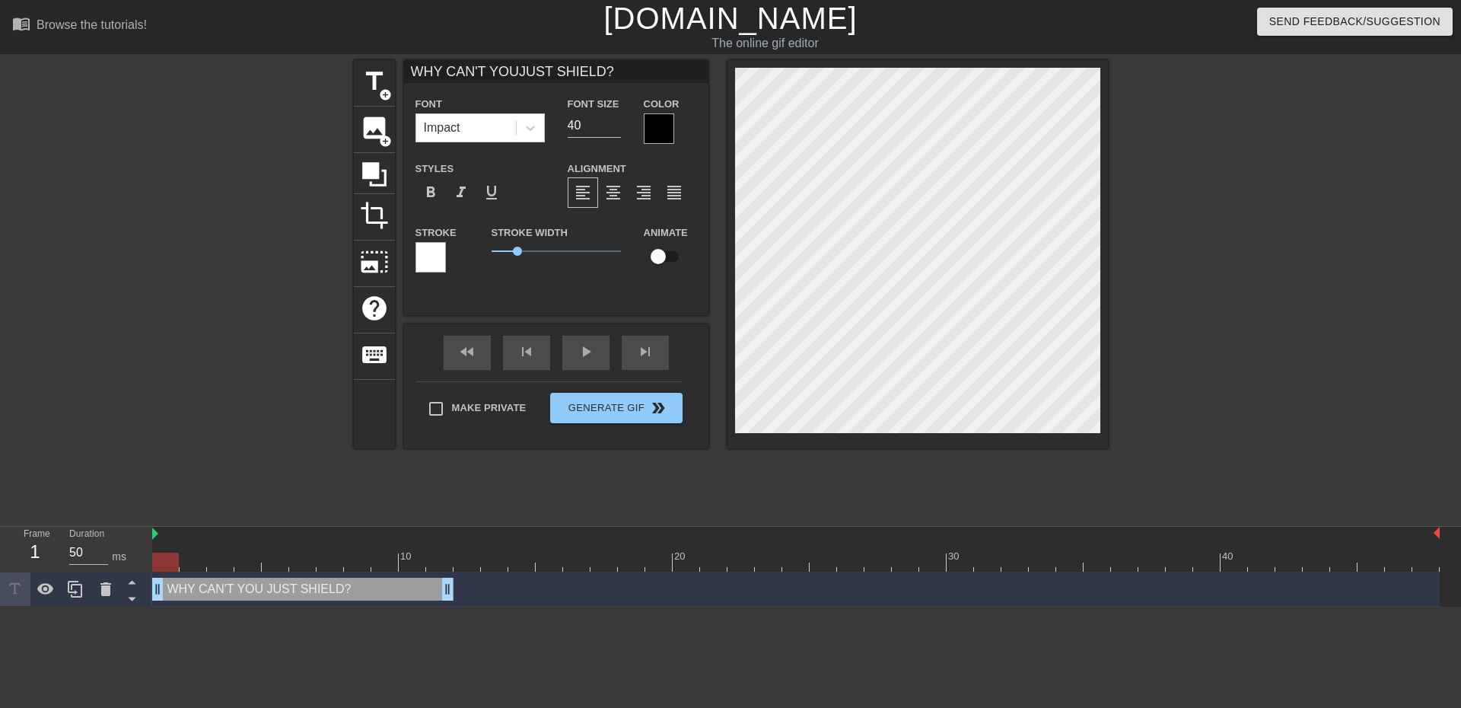
type textarea "WHY CAN'T YOU JUST SHIELD??"
type input "WHY CAN'T YOUJUST SHIELD???"
type textarea "WHY CAN'T YOU JUST SHIELD???"
click at [619, 189] on span "format_align_center" at bounding box center [613, 192] width 18 height 18
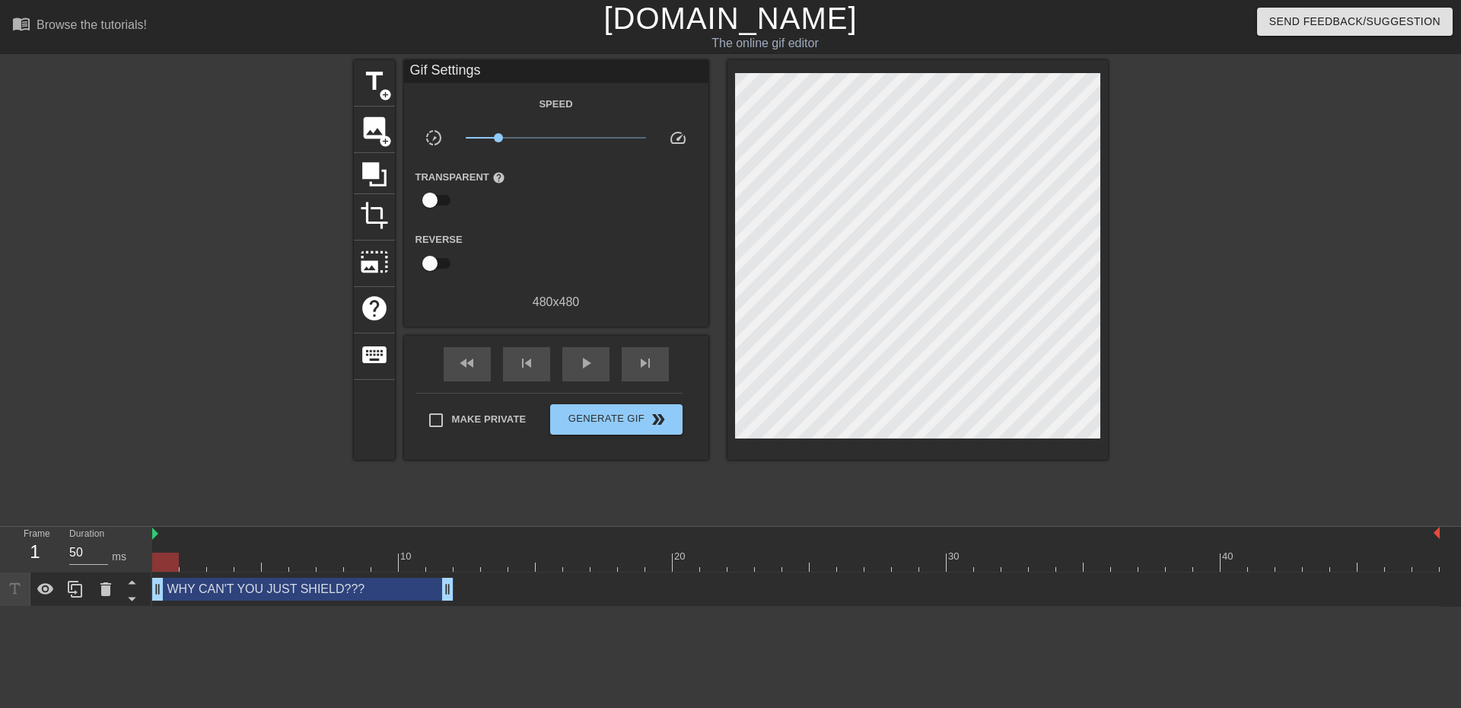
click at [1262, 422] on div at bounding box center [1240, 288] width 228 height 456
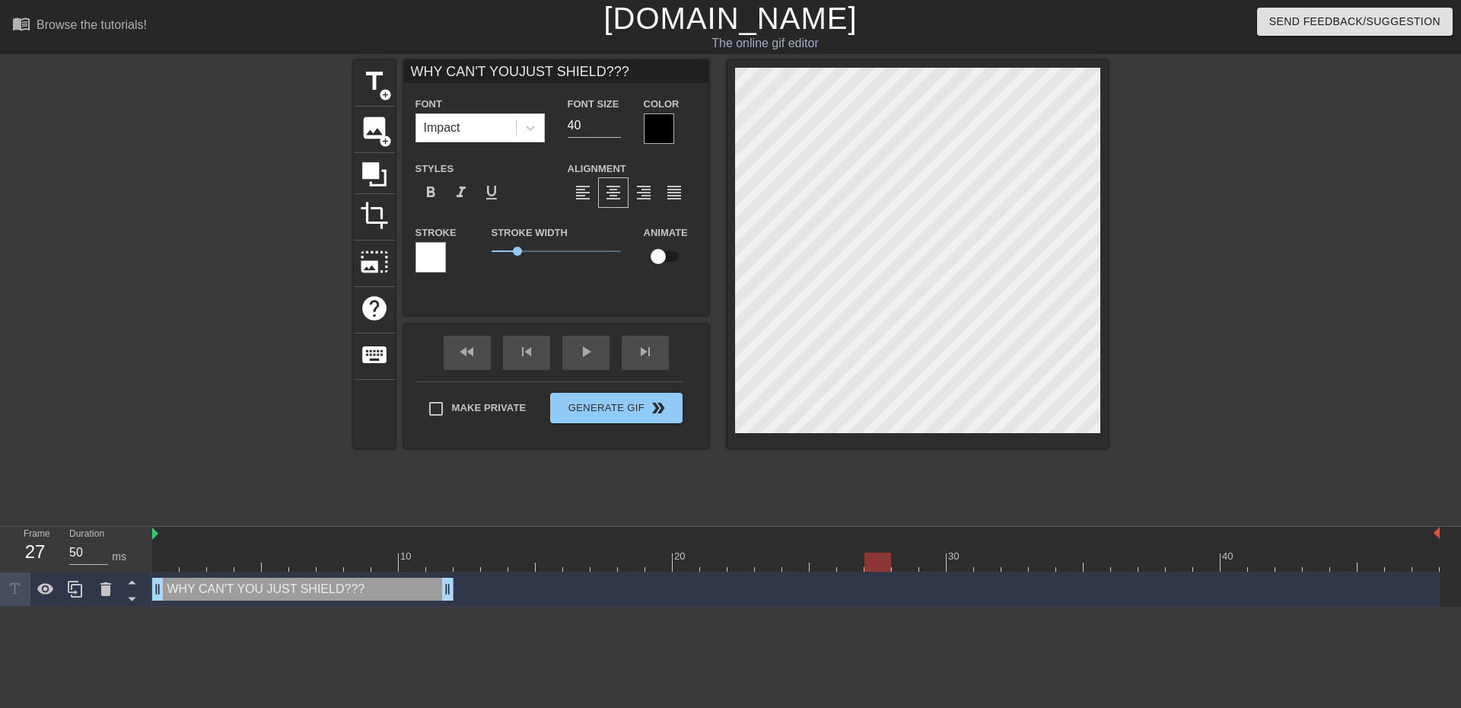
drag, startPoint x: 167, startPoint y: 568, endPoint x: 890, endPoint y: 574, distance: 723.5
click at [890, 574] on div "10 20 30 40 WHY CAN'T YOU JUST SHIELD??? drag_handle drag_handle" at bounding box center [806, 566] width 1309 height 80
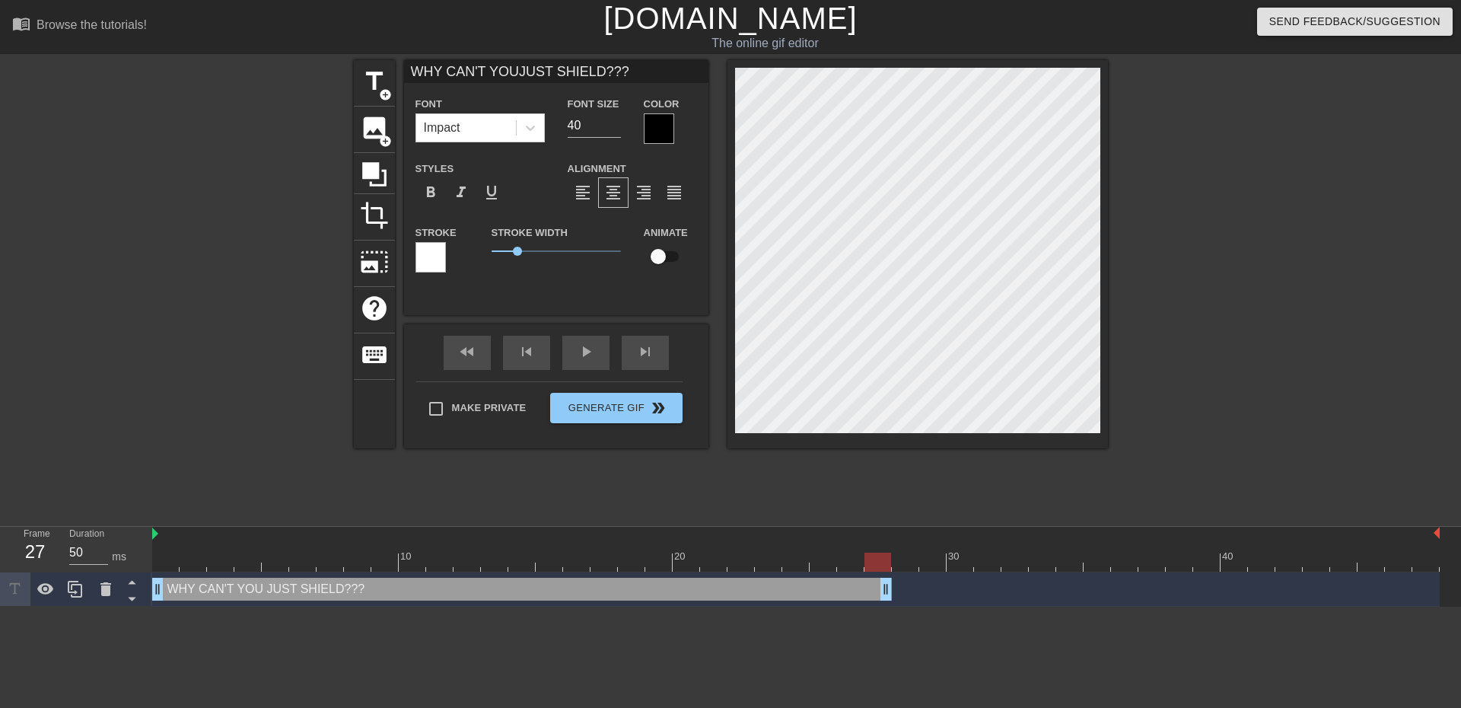
drag, startPoint x: 450, startPoint y: 584, endPoint x: 879, endPoint y: 593, distance: 429.2
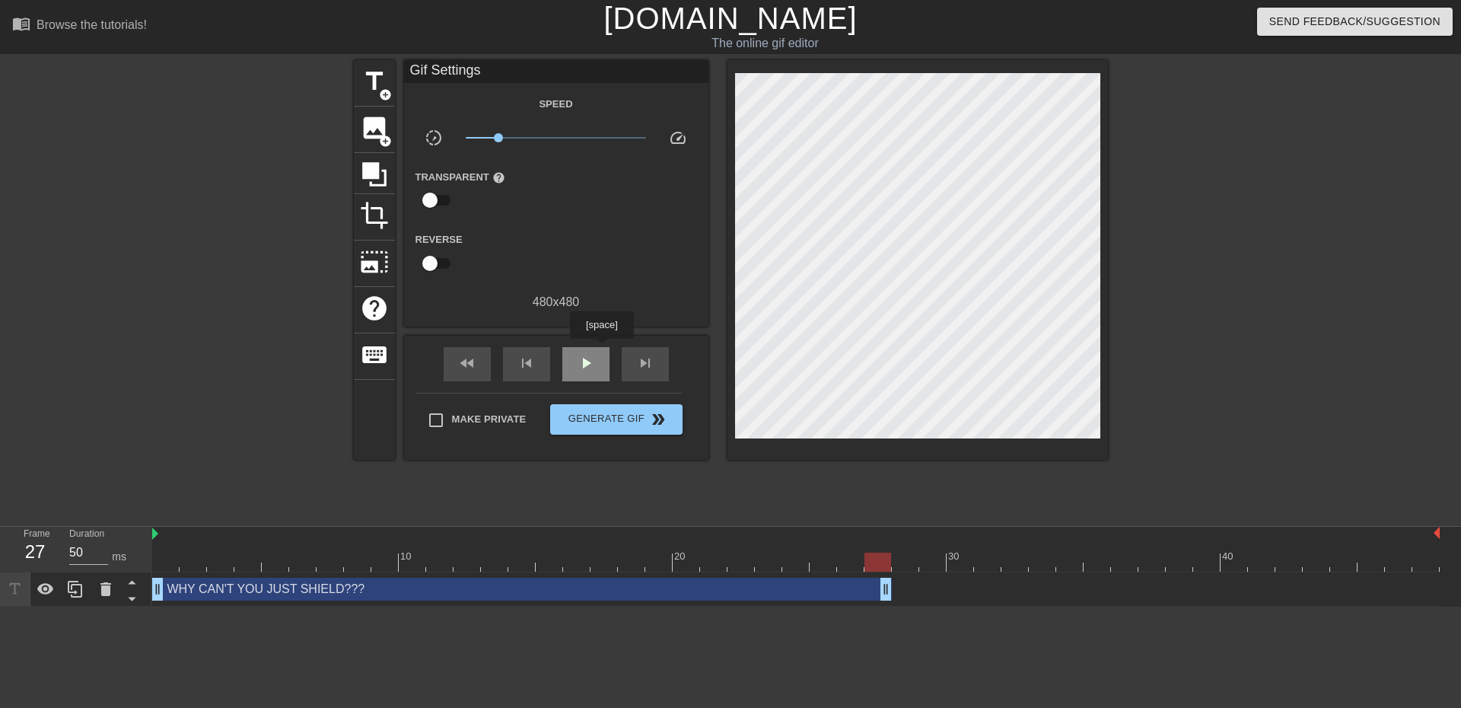
click at [601, 349] on div "play_arrow" at bounding box center [585, 364] width 47 height 34
drag, startPoint x: 497, startPoint y: 136, endPoint x: 533, endPoint y: 135, distance: 36.5
click at [533, 135] on span "x0.562" at bounding box center [533, 137] width 9 height 9
click at [585, 367] on span "pause" at bounding box center [586, 363] width 18 height 18
drag, startPoint x: 884, startPoint y: 589, endPoint x: 806, endPoint y: 612, distance: 80.9
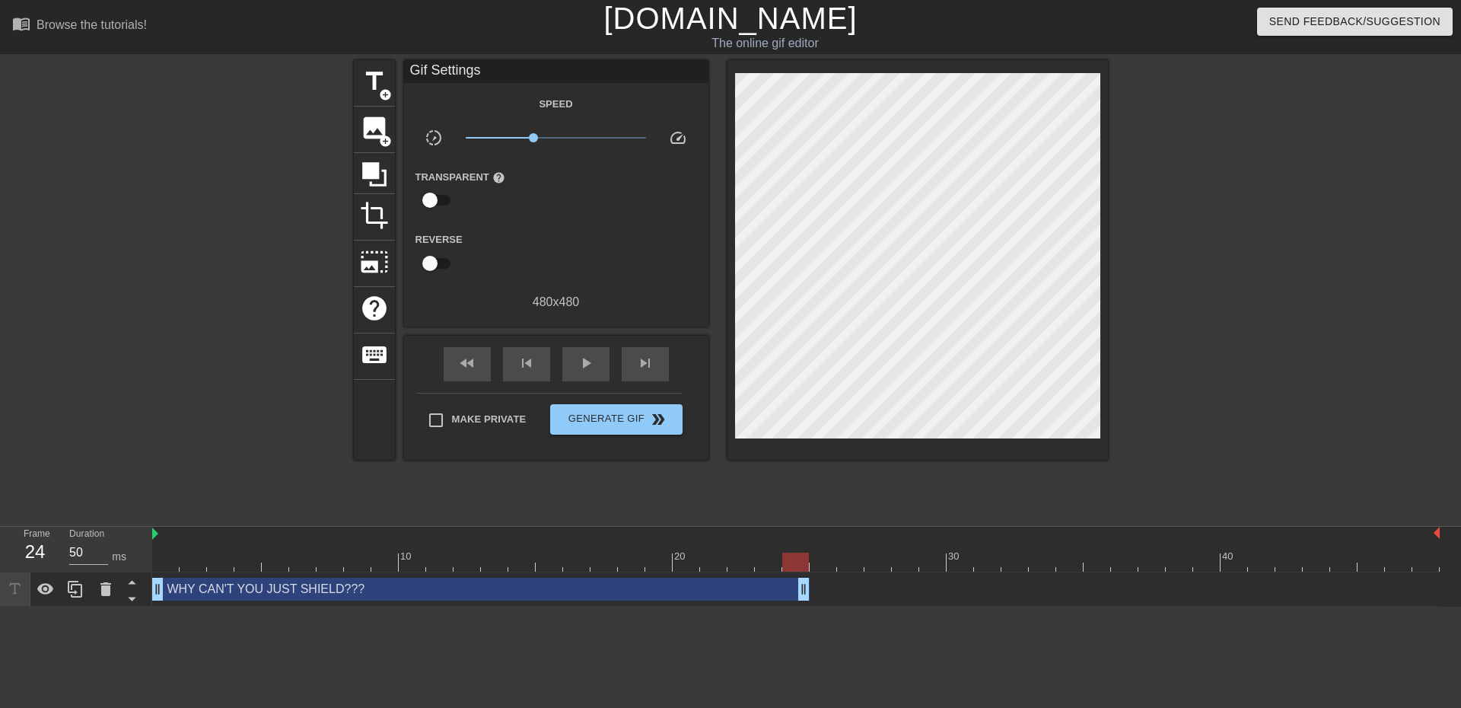
click at [806, 606] on html "menu_book Browse the tutorials! [DOMAIN_NAME] The online gif editor Send Feedba…" at bounding box center [730, 303] width 1461 height 606
click at [574, 355] on div "play_arrow" at bounding box center [585, 364] width 47 height 34
click at [582, 356] on span "pause" at bounding box center [586, 363] width 18 height 18
drag, startPoint x: 1010, startPoint y: 556, endPoint x: 688, endPoint y: 541, distance: 322.9
click at [688, 541] on div "10 20 30 40" at bounding box center [795, 548] width 1287 height 45
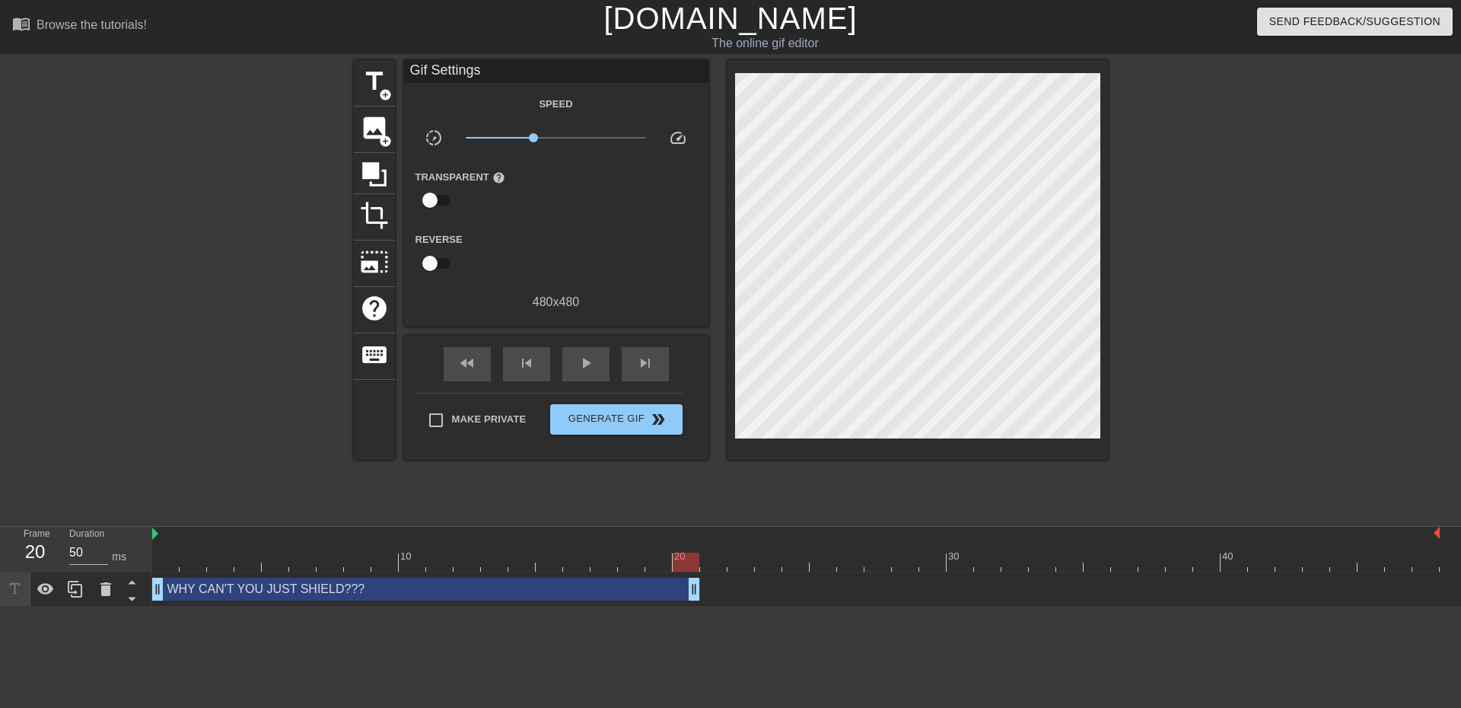
drag, startPoint x: 803, startPoint y: 586, endPoint x: 672, endPoint y: 574, distance: 132.1
click at [676, 584] on div "WHY CAN'T YOU JUST SHIELD??? drag_handle drag_handle" at bounding box center [795, 588] width 1287 height 23
click at [577, 361] on span "play_arrow" at bounding box center [586, 363] width 18 height 18
click at [65, 592] on div at bounding box center [75, 588] width 30 height 33
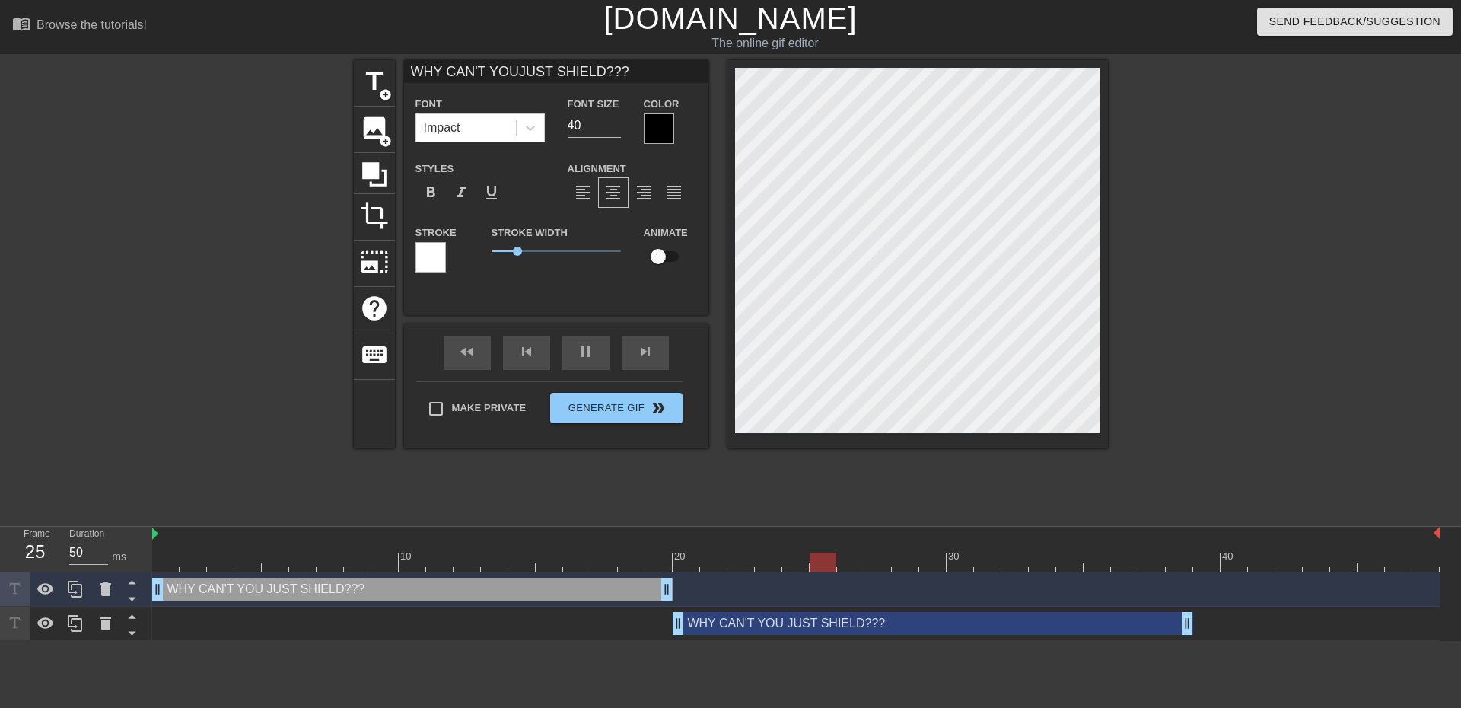
drag, startPoint x: 262, startPoint y: 620, endPoint x: 790, endPoint y: 611, distance: 528.1
click at [790, 611] on div "WHY CAN'T YOU JUST SHIELD??? drag_handle drag_handle" at bounding box center [795, 623] width 1287 height 34
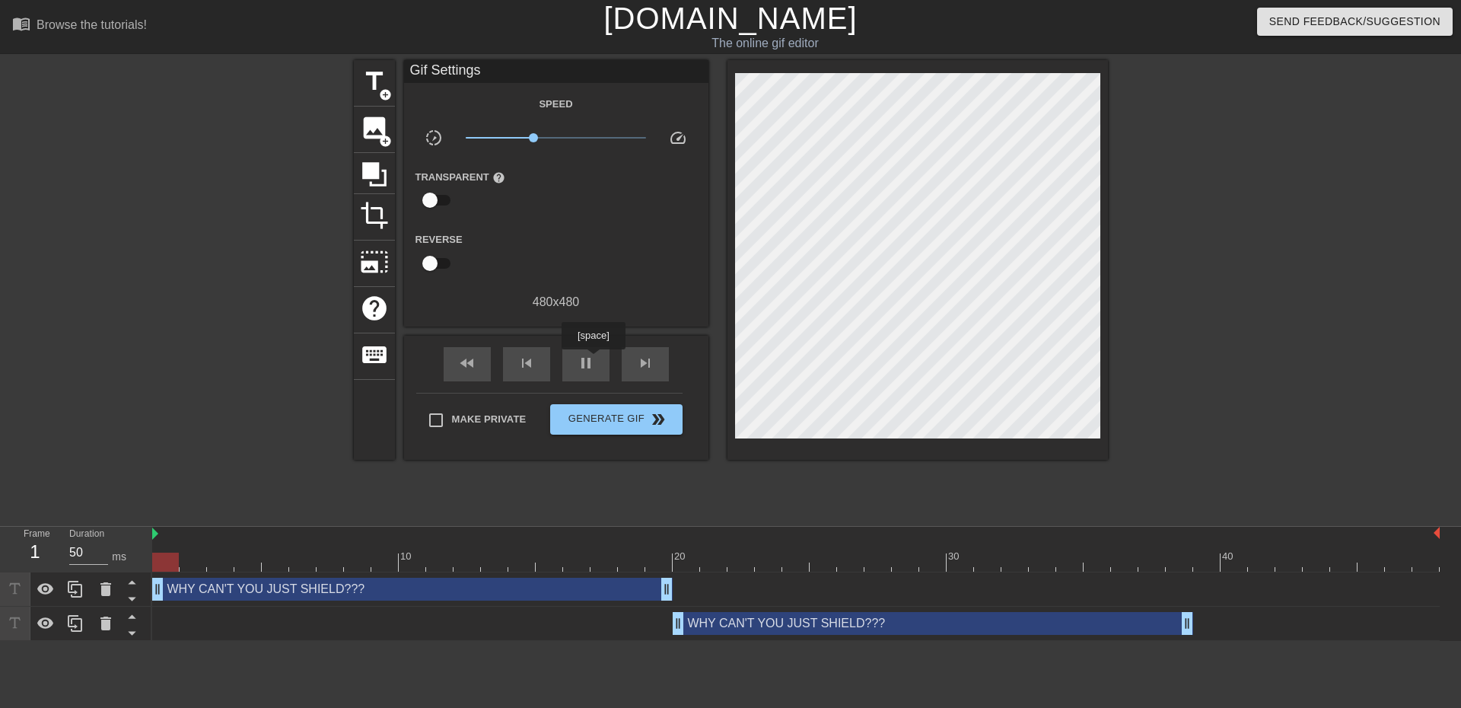
drag, startPoint x: 593, startPoint y: 360, endPoint x: 653, endPoint y: 483, distance: 137.1
click at [591, 360] on span "pause" at bounding box center [586, 363] width 18 height 18
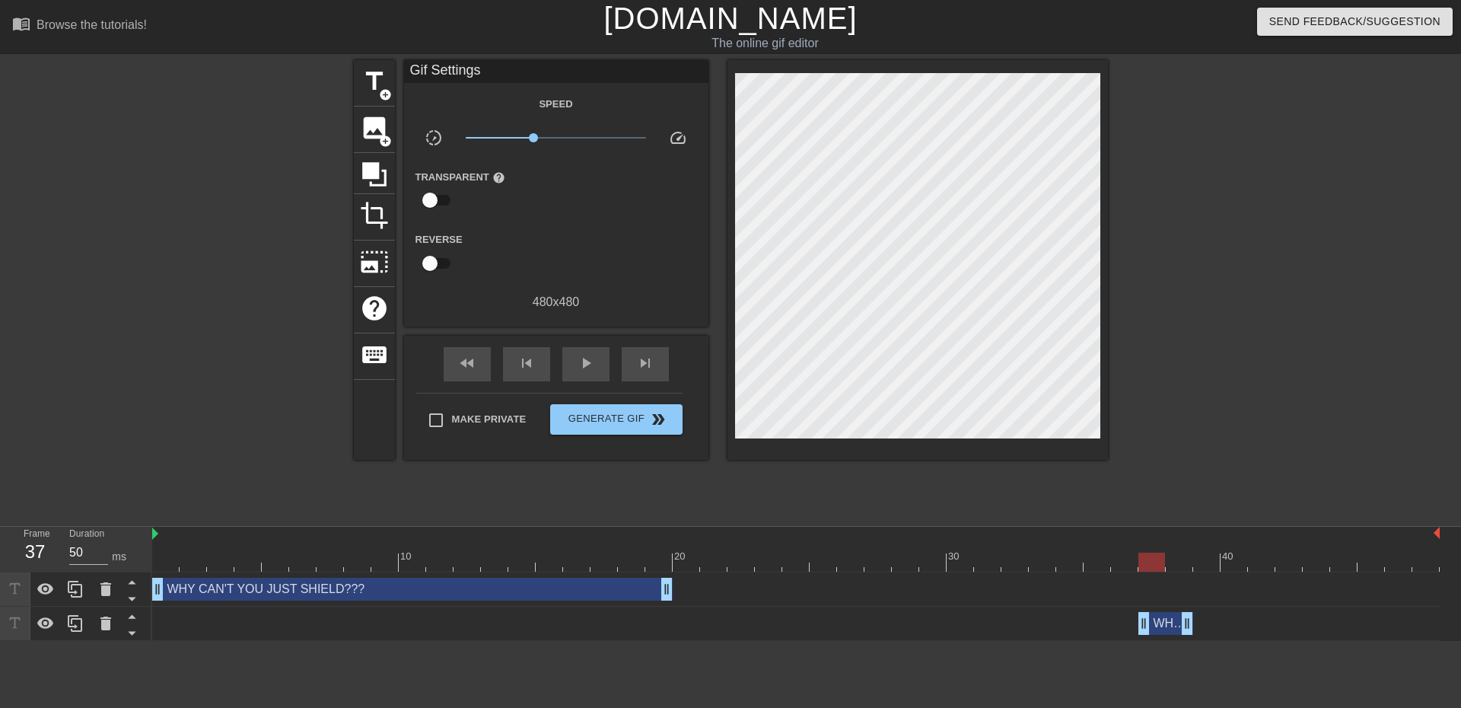
drag, startPoint x: 682, startPoint y: 628, endPoint x: 1161, endPoint y: 614, distance: 478.7
drag, startPoint x: 1185, startPoint y: 623, endPoint x: 1512, endPoint y: 630, distance: 327.2
click at [1449, 630] on html "menu_book Browse the tutorials! [DOMAIN_NAME] The online gif editor Send Feedba…" at bounding box center [730, 320] width 1461 height 641
click at [1204, 621] on div "WHY CAN'T YOU JUST SHIELD??? drag_handle drag_handle" at bounding box center [1288, 623] width 301 height 23
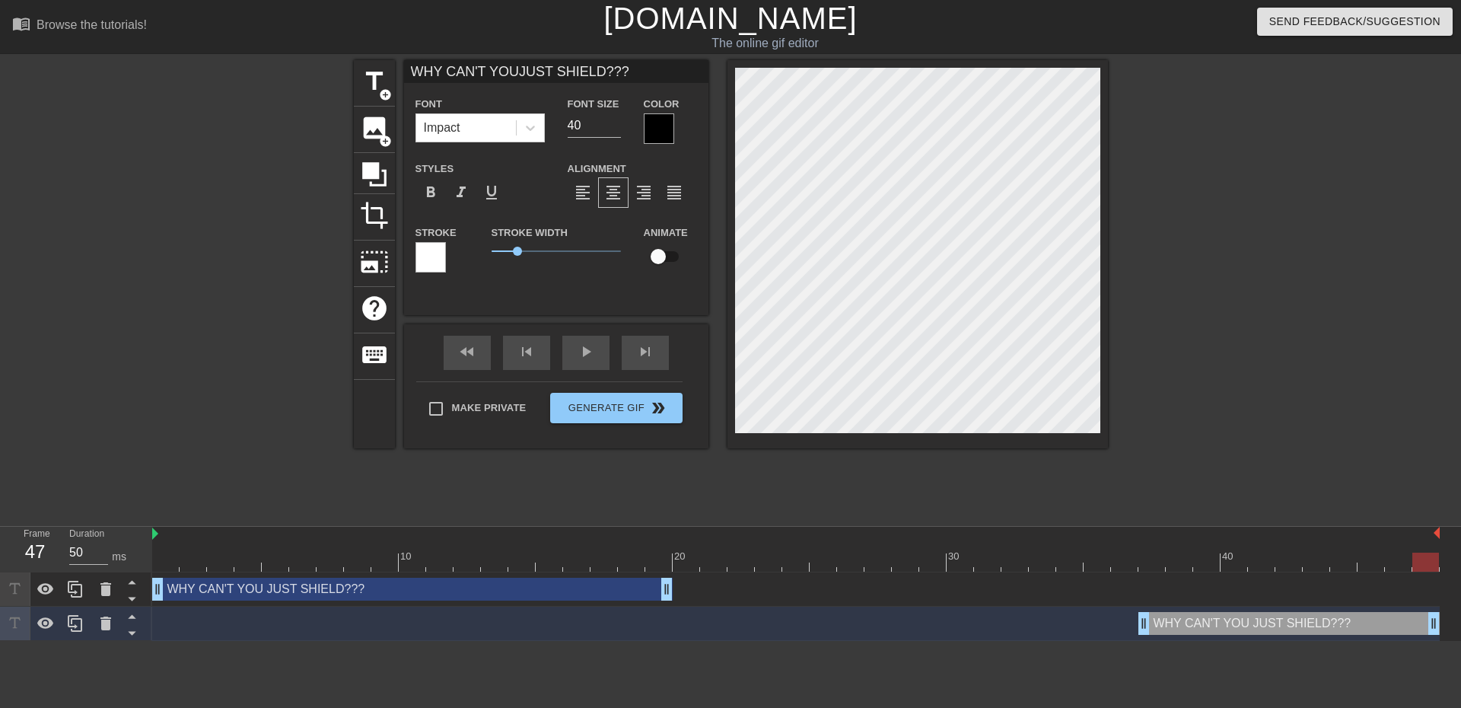
scroll to position [3, 5]
type input "'"
type textarea "'"
type input "'C"
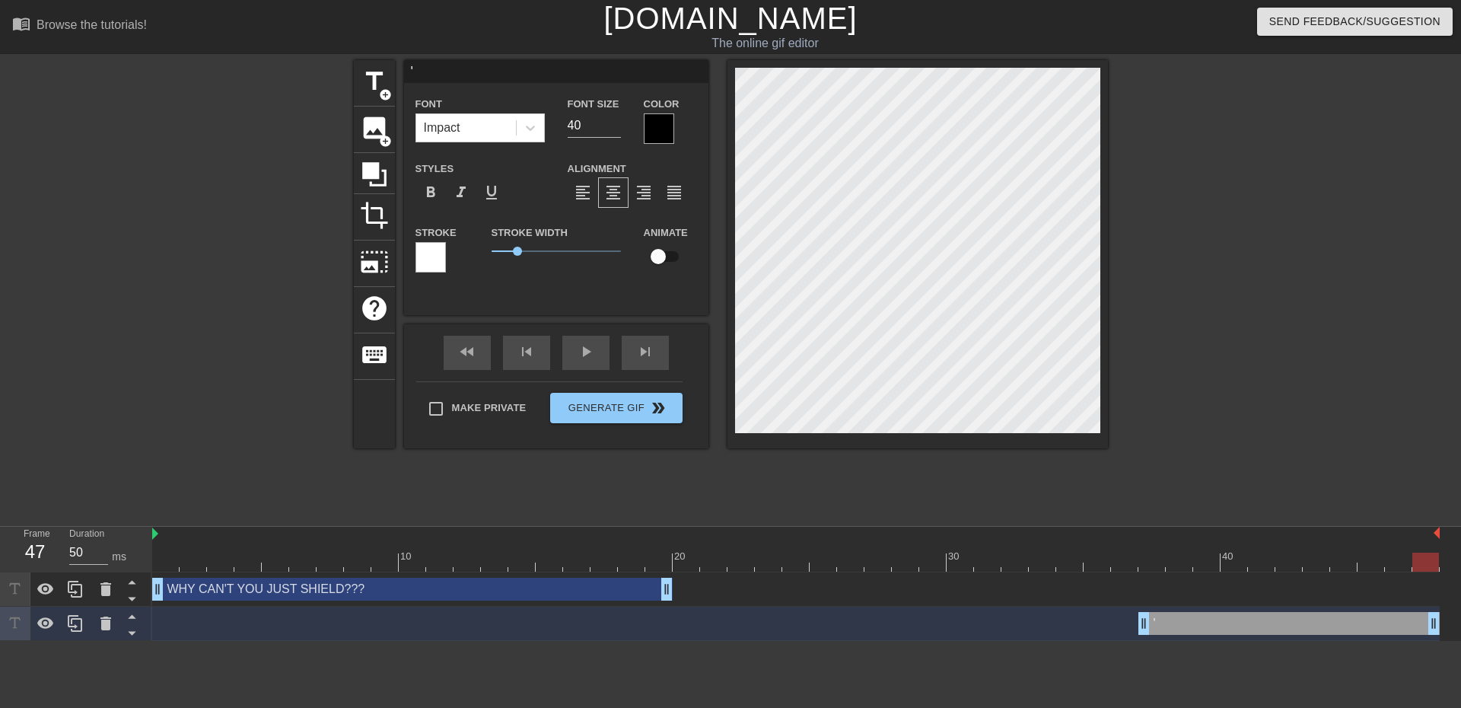
type textarea "'C"
type input "'CA"
type textarea "'CAU"
type input "'CAUS"
type textarea "'CAUS"
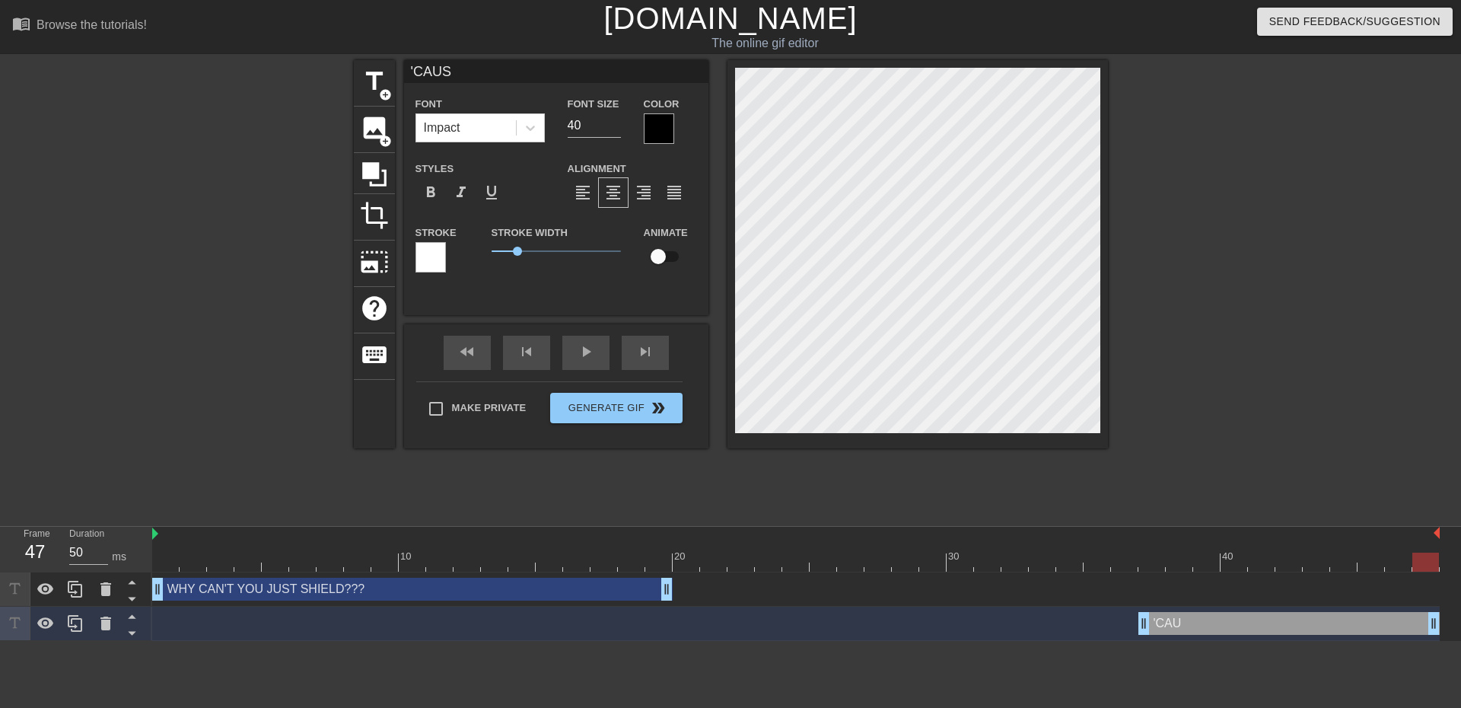
type input "'CAUSE"
type textarea "'CAUSE"
type input "'CAUSE"
type textarea "'CAUSE"
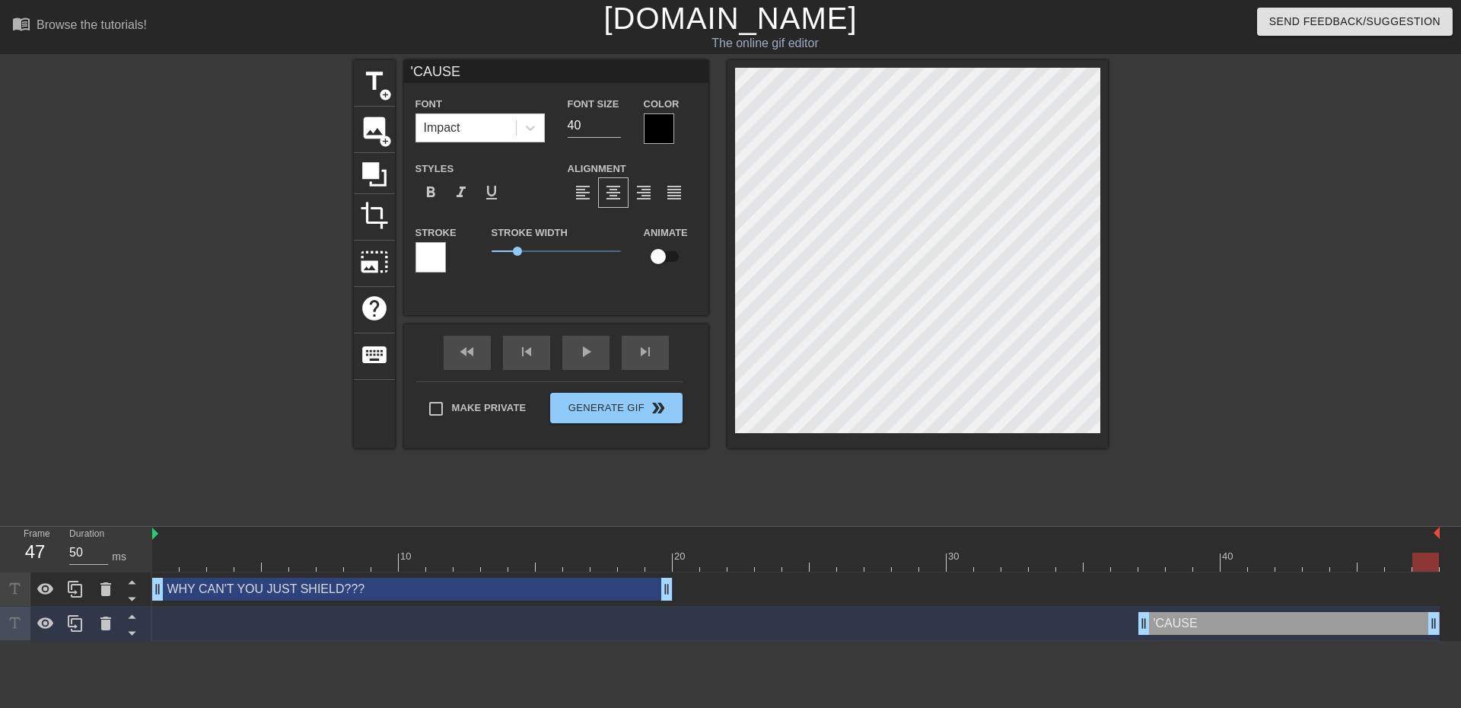
type input "'CAUSE"
type textarea "'CAUSE"
type input "'CAUSE I"
type textarea "'CAUSE I"
type input "'CAUSE I'"
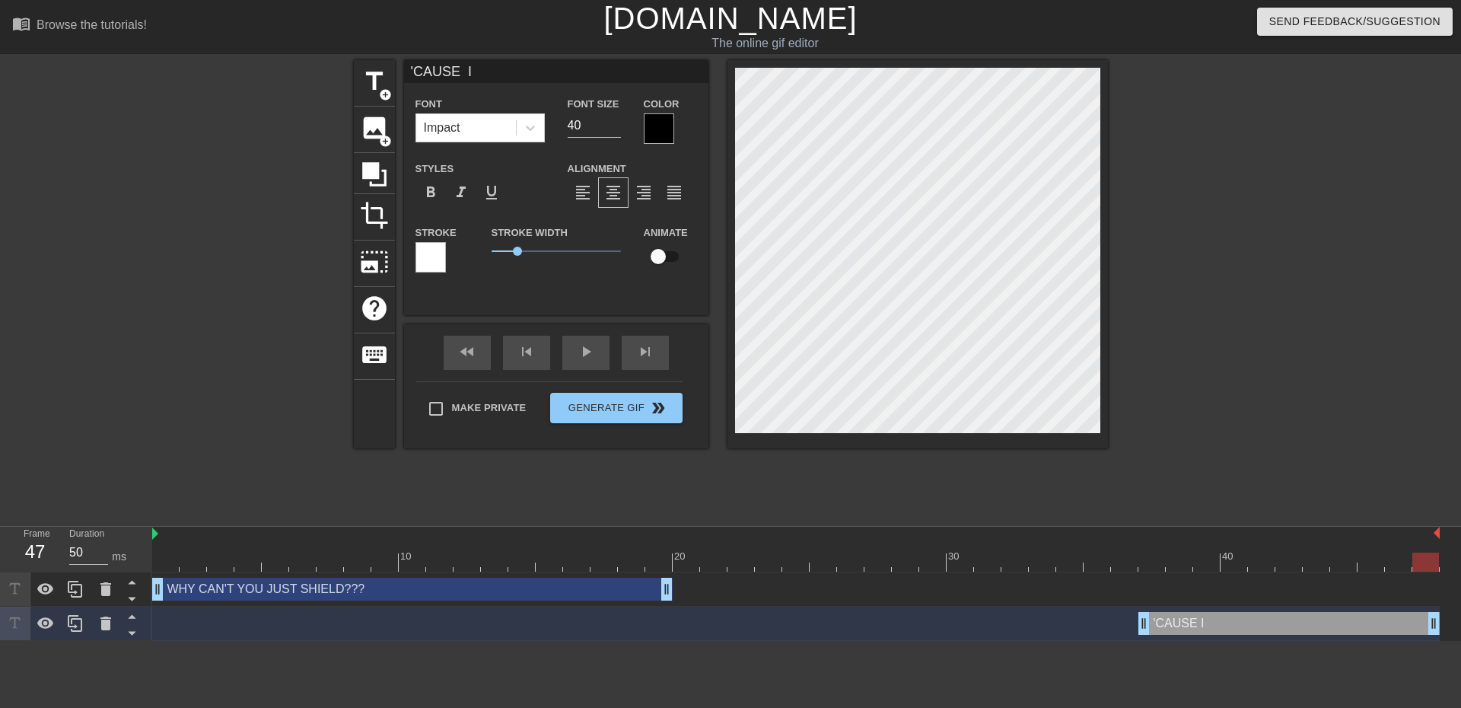
type textarea "'CAUSE I'"
type input "'CAUSE I'M"
type textarea "'CAUSE I'M"
type input "'CAUSE I'M"
type textarea "'CAUSE I'M"
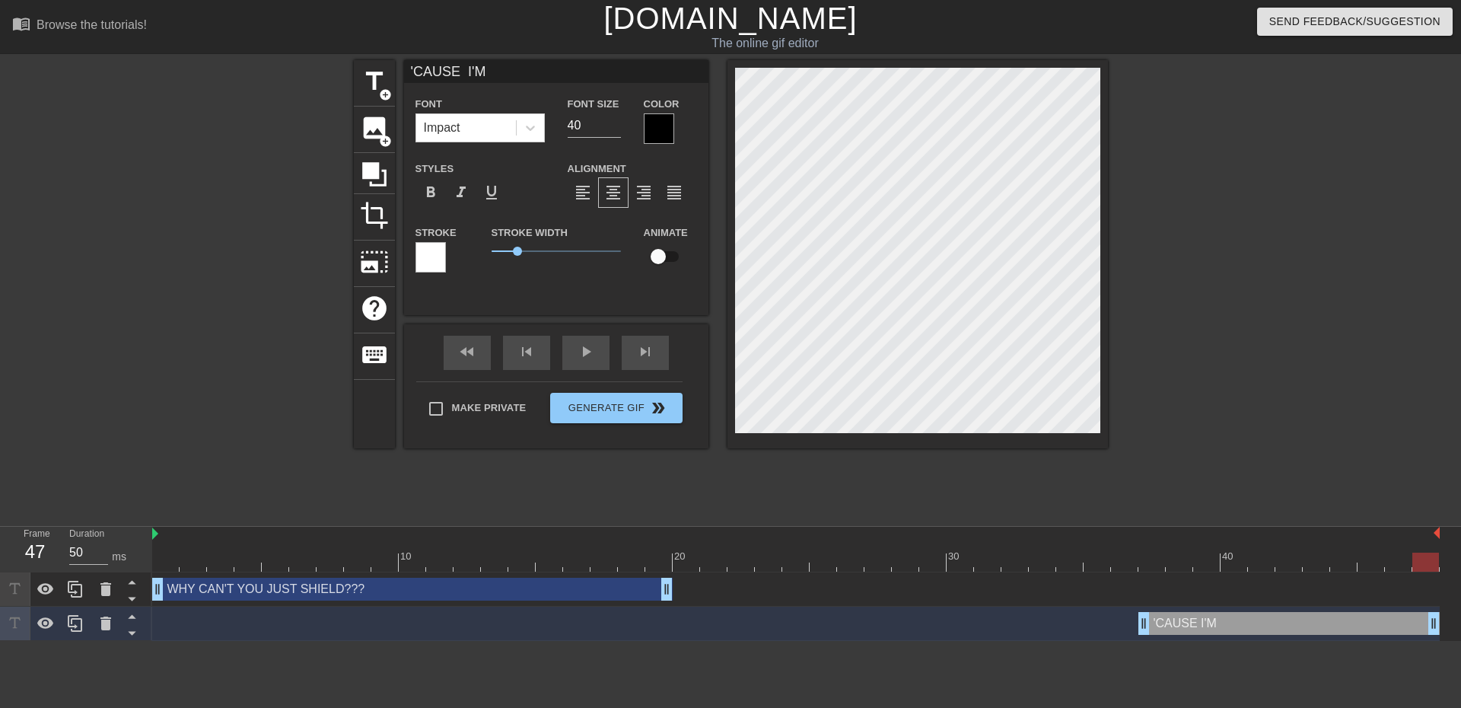
type input "'CAUSE I'M A"
type textarea "'CAUSE I'M A"
type input "'CAUSE I'M AN"
type textarea "'CAUSE I'M AN"
type input "'CAUSE I'M AN"
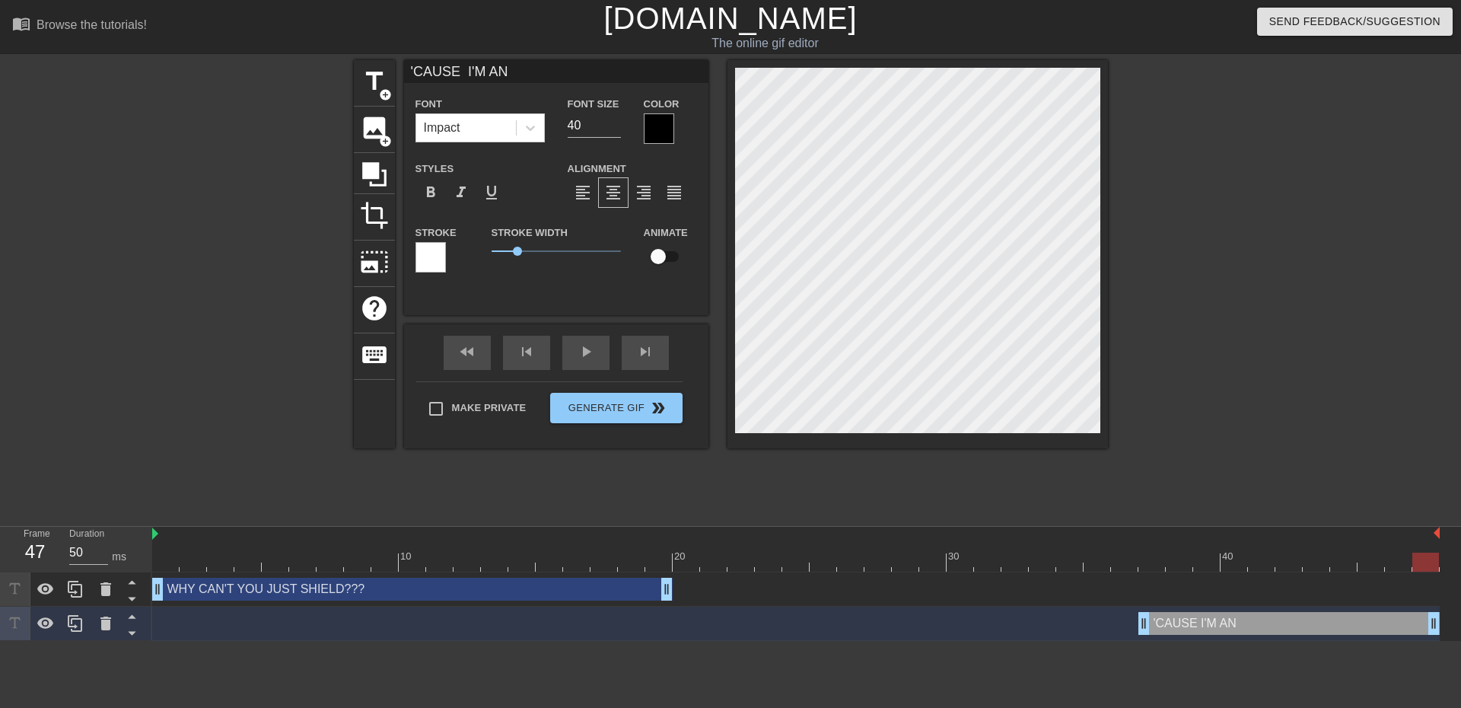
type textarea "'CAUSE I'M AN"
type input "'CAUSE I'M ANI"
type textarea "'CAUSE I'M AN I"
type input "'CAUSE I'M ANID"
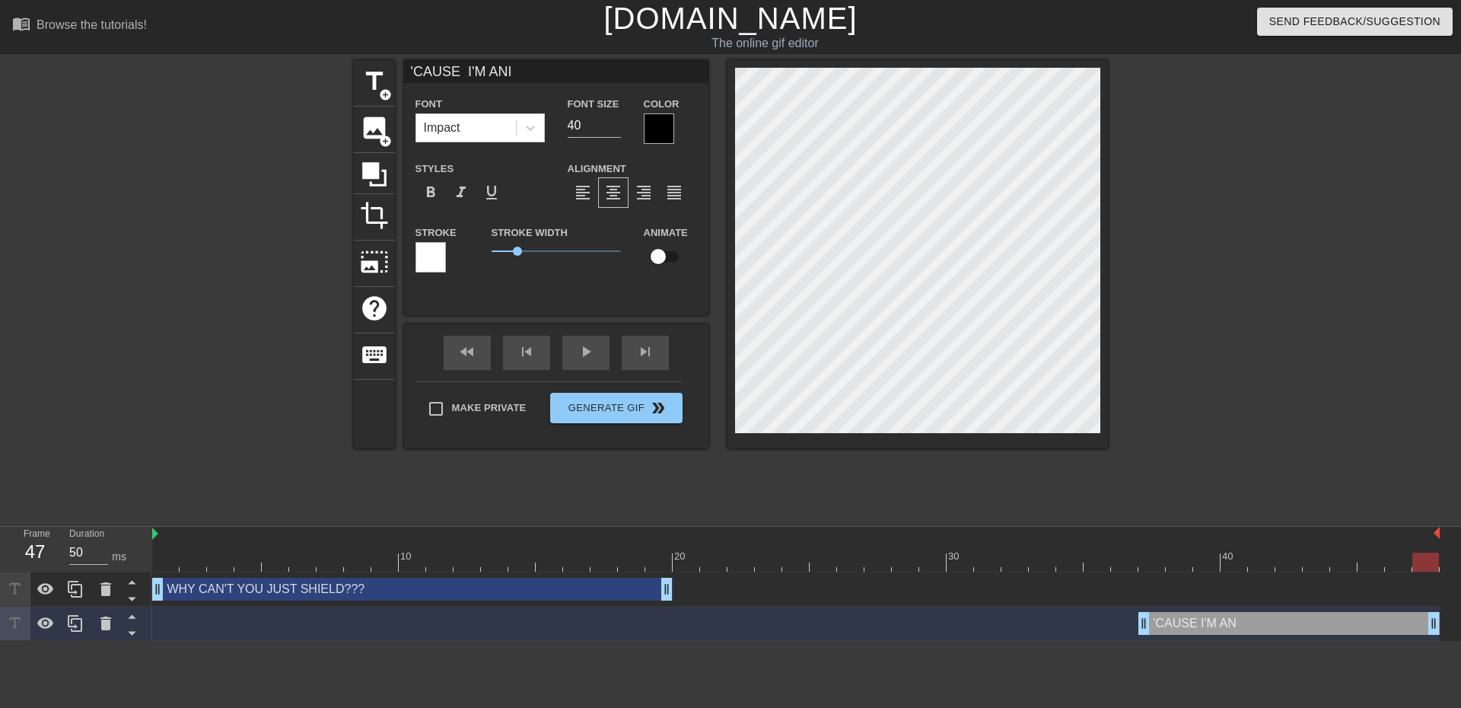
type textarea "'CAUSE I'M AN ID"
type input "'CAUSE I'M ANIDI"
type textarea "'CAUSE I'M AN IDI"
type input "'CAUSE I'M [PERSON_NAME]"
type textarea "'CAUSE I'M AN IDIO"
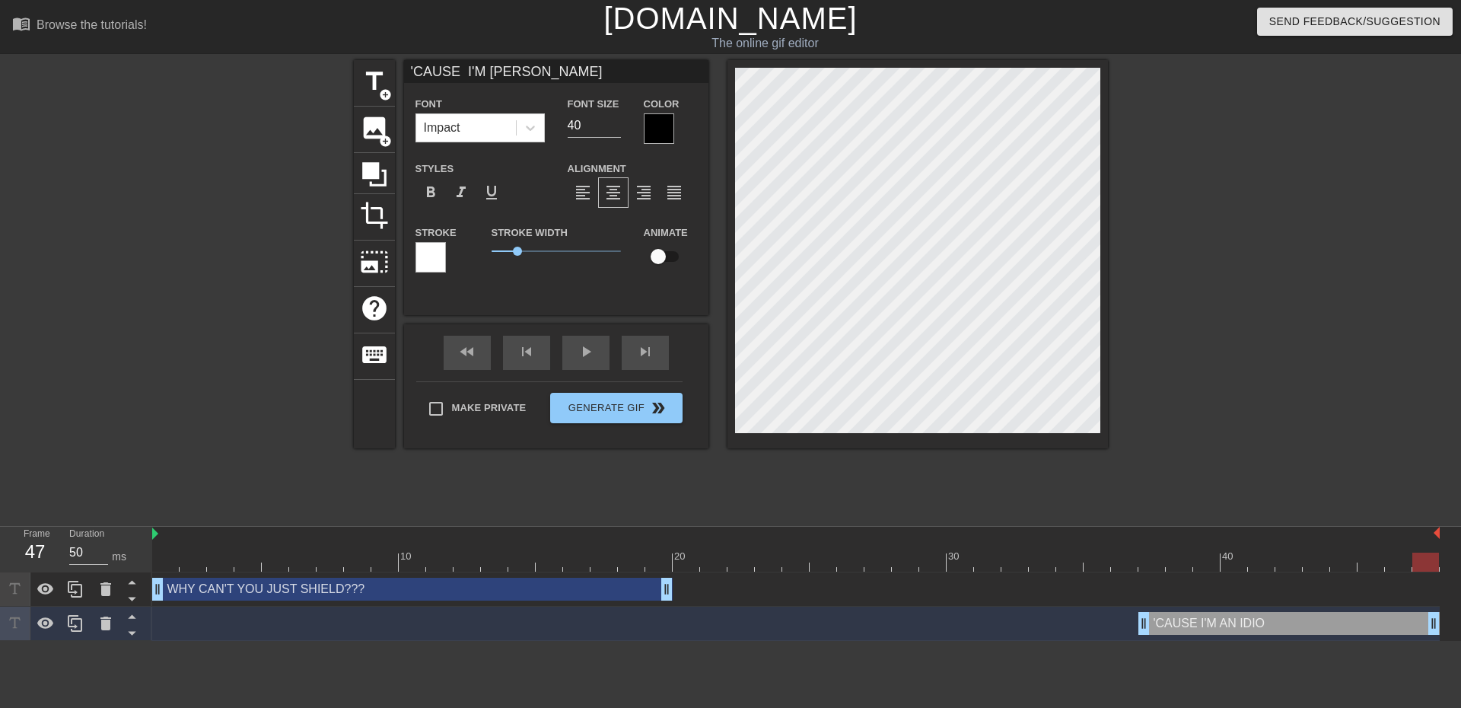
type input "'CAUSE I'M ANIDIOT"
type textarea "'CAUSE I'M AN IDIOT"
type input "'CAUSE I'M ANIDIOT"
type textarea "'CAUSE I'M AN IDIOT"
type input "'CAUSE I'M ANIDIOT S"
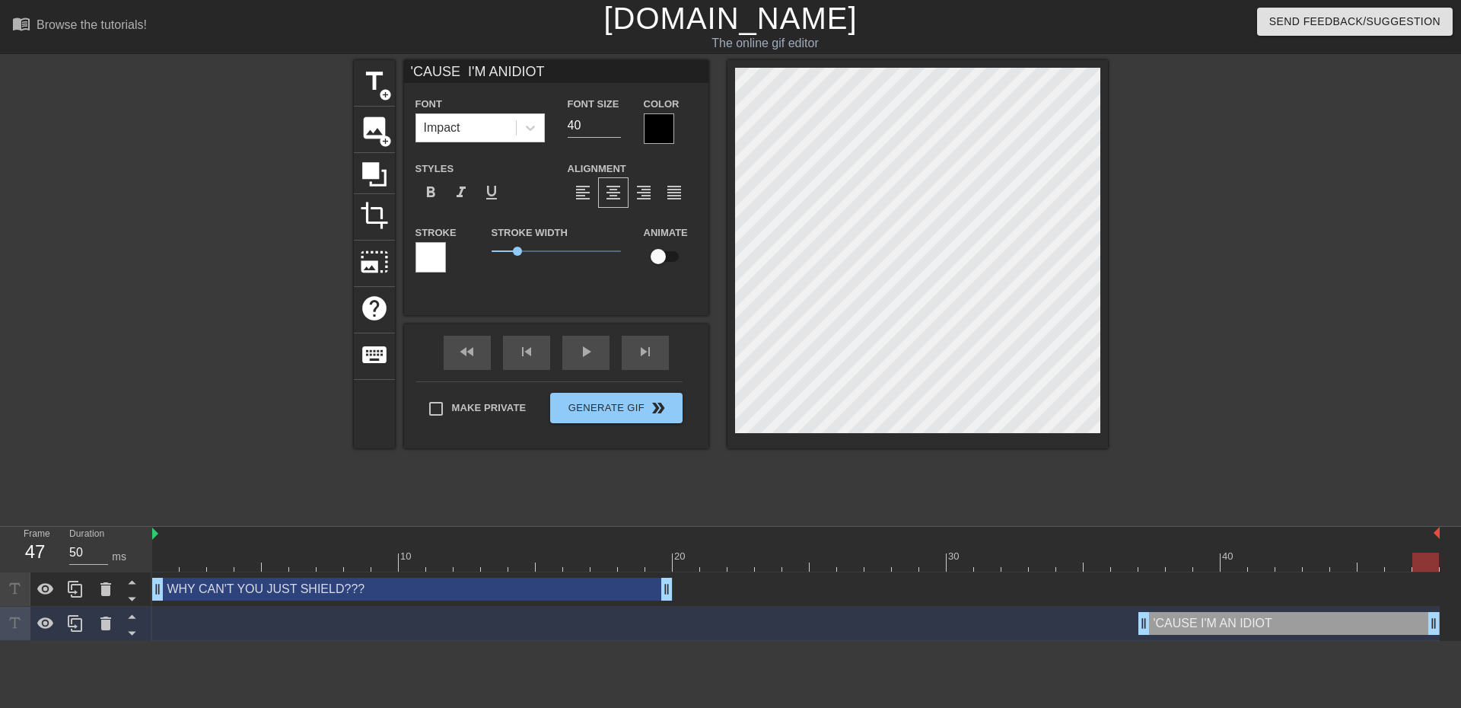
type textarea "'CAUSE I'M AN IDIOT S"
type input "'CAUSE I'M ANIDIOT SA"
type textarea "'CAUSE I'M AN IDIOT SA"
type input "'CAUSE I'M ANIDIOT SAN"
type textarea "'CAUSE I'M AN IDIOT SAN"
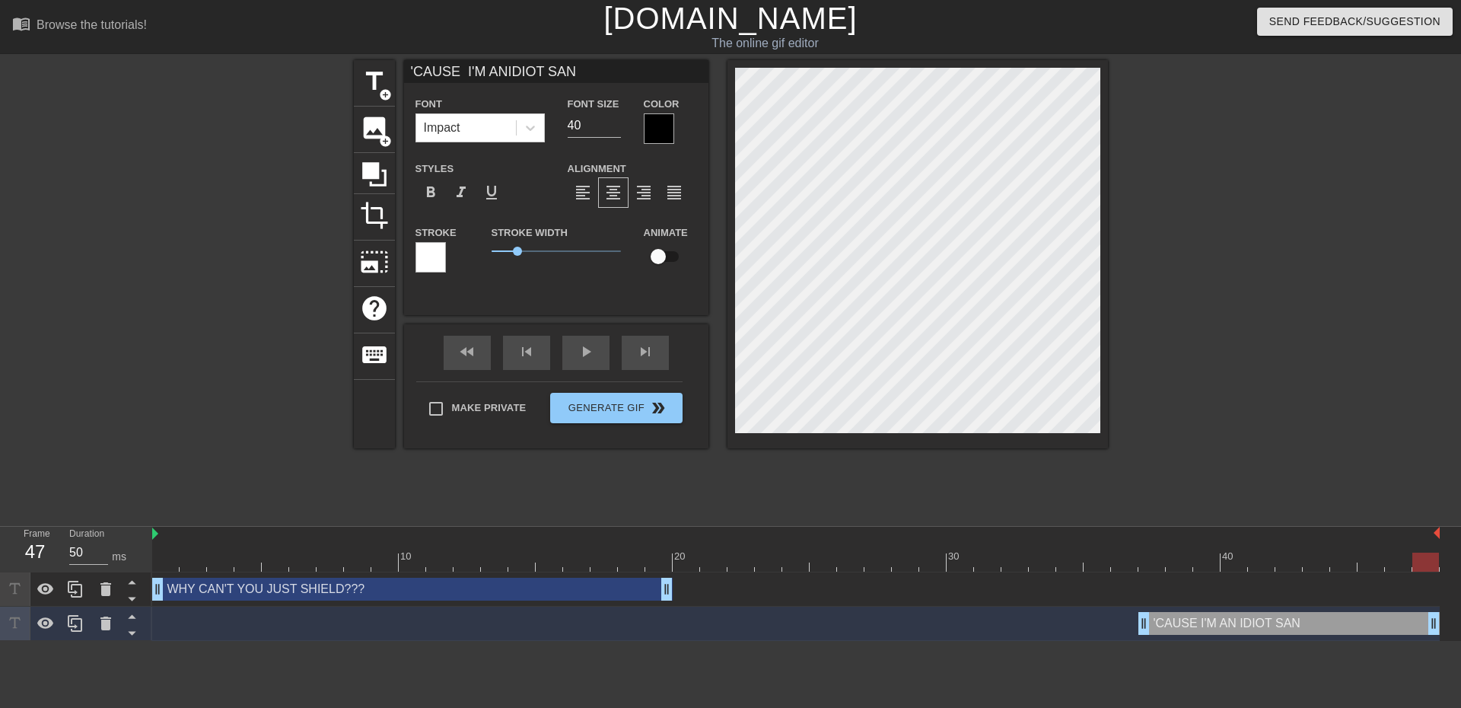
type input "'CAUSE I'M ANIDIOT SAND"
type textarea "'CAUSE I'M AN IDIOT SAND"
type input "'CAUSE I'M ANIDIOT SANDW"
type textarea "'CAUSE I'M AN IDIOT SANDW"
type input "'CAUSE I'M ANIDIOT SANDWI"
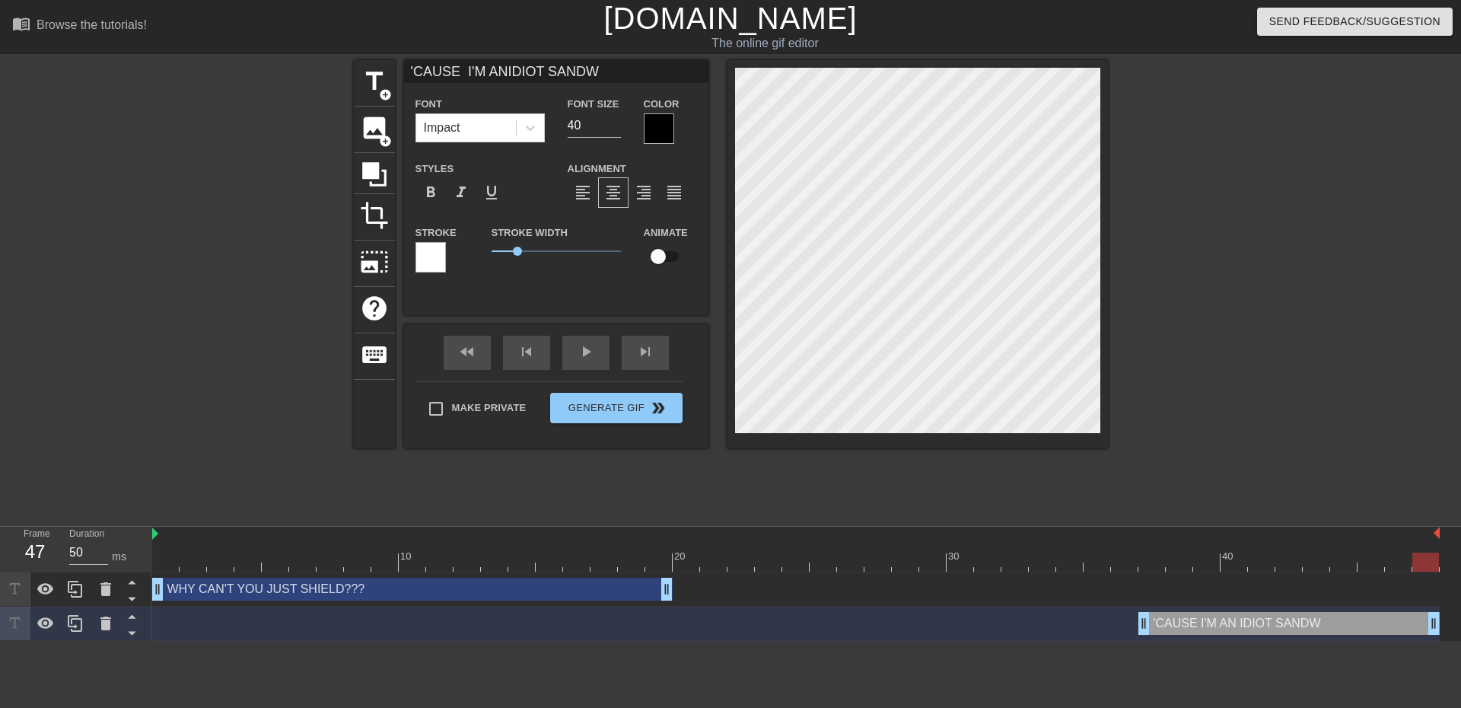
type textarea "'CAUSE I'M AN [PERSON_NAME]"
type input "'CAUSE I'M ANIDIOT SANDWIT"
type textarea "'CAUSE I'M AN IDIOT SANDWIT"
type input "'CAUSE I'M ANIDIOT SANDWITC"
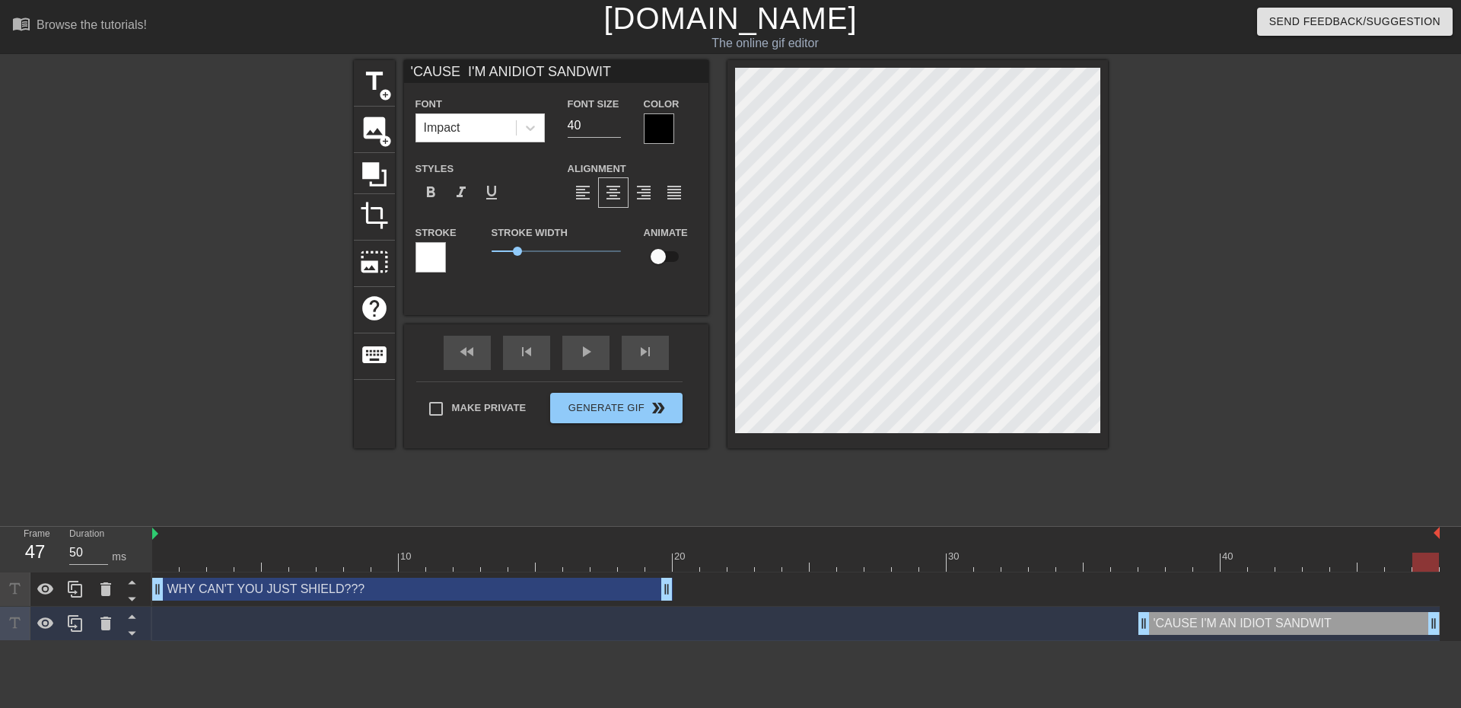
type textarea "'CAUSE I'M AN IDIOT SANDWITC"
type input "'CAUSE I'M ANIDIOT SANDWITCH"
type textarea "'CAUSE I'M AN [PERSON_NAME]"
type input "'CAUSE I'M ANIDIOT SANDWITC"
type textarea "'CAUSE I'M AN IDIOT SANDWITC"
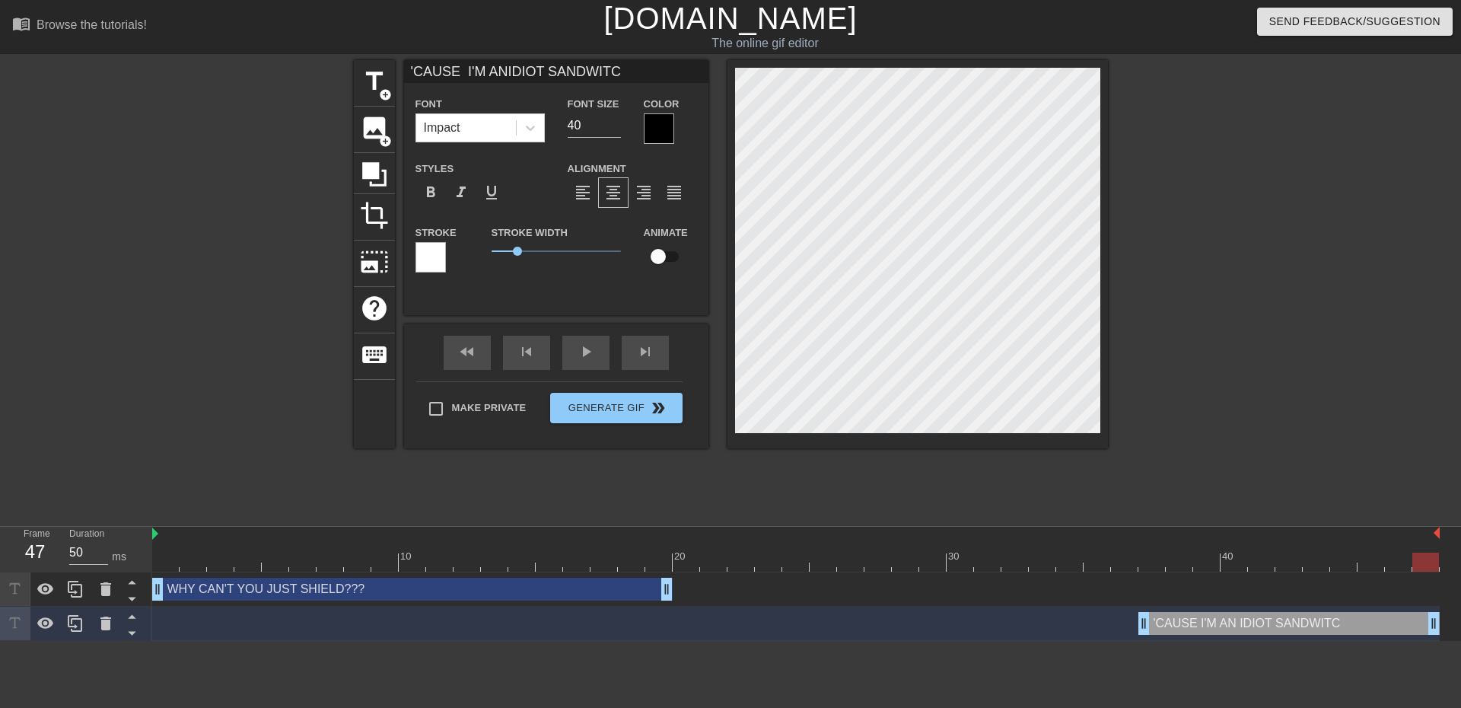
type input "'CAUSE I'M ANIDIOT SANDWIT"
type textarea "'CAUSE I'M AN IDIOT SANDWIT"
type input "'CAUSE I'M ANIDIOT SANDWI"
type textarea "'CAUSE I'M AN [PERSON_NAME]"
type input "'CAUSE I'M ANIDIOT SANDW"
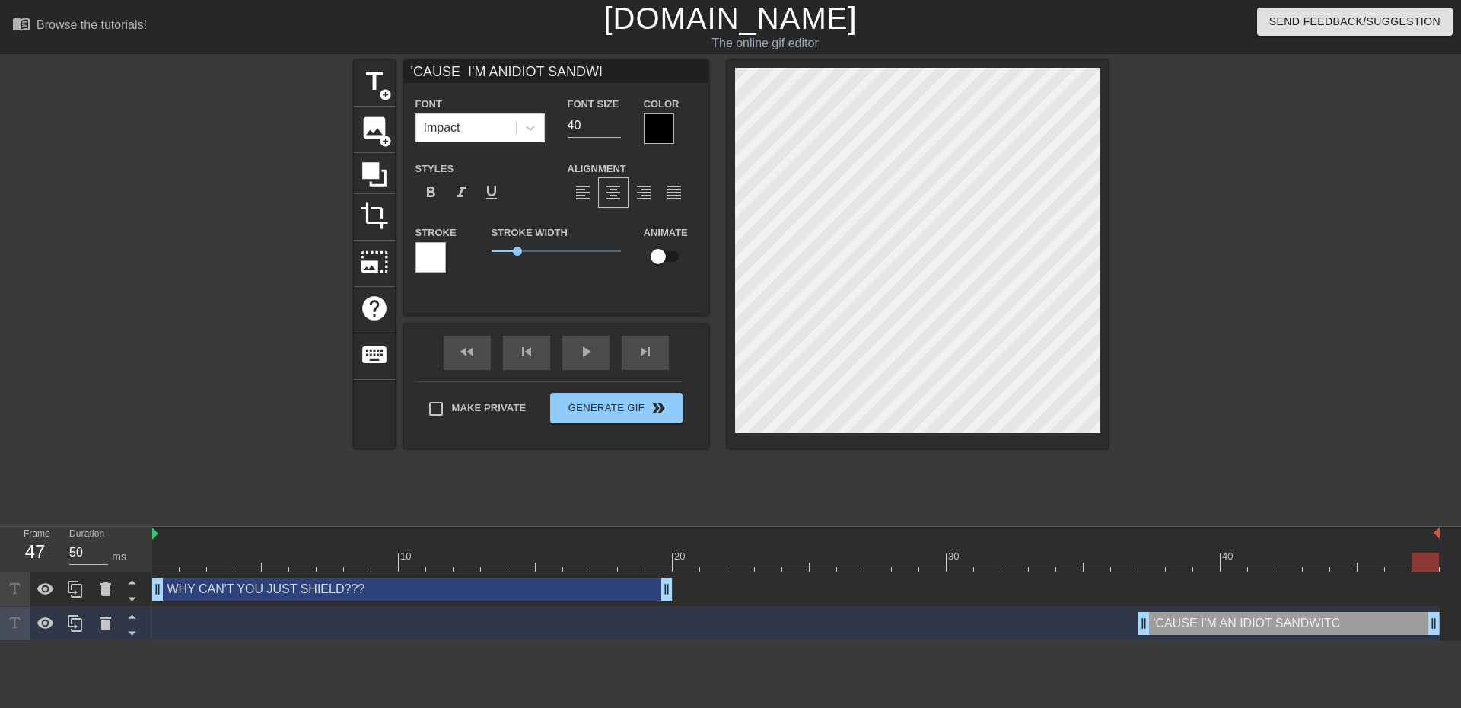
type textarea "'CAUSE I'M AN IDIOT SANDW"
type input "'CAUSE I'M ANIDIOT SAND"
type textarea "'CAUSE I'M AN IDIOT SAND"
type input "'CAUSE I'M ANIDIOT SAN"
type textarea "'CAUSE I'M AN IDIOT SAN"
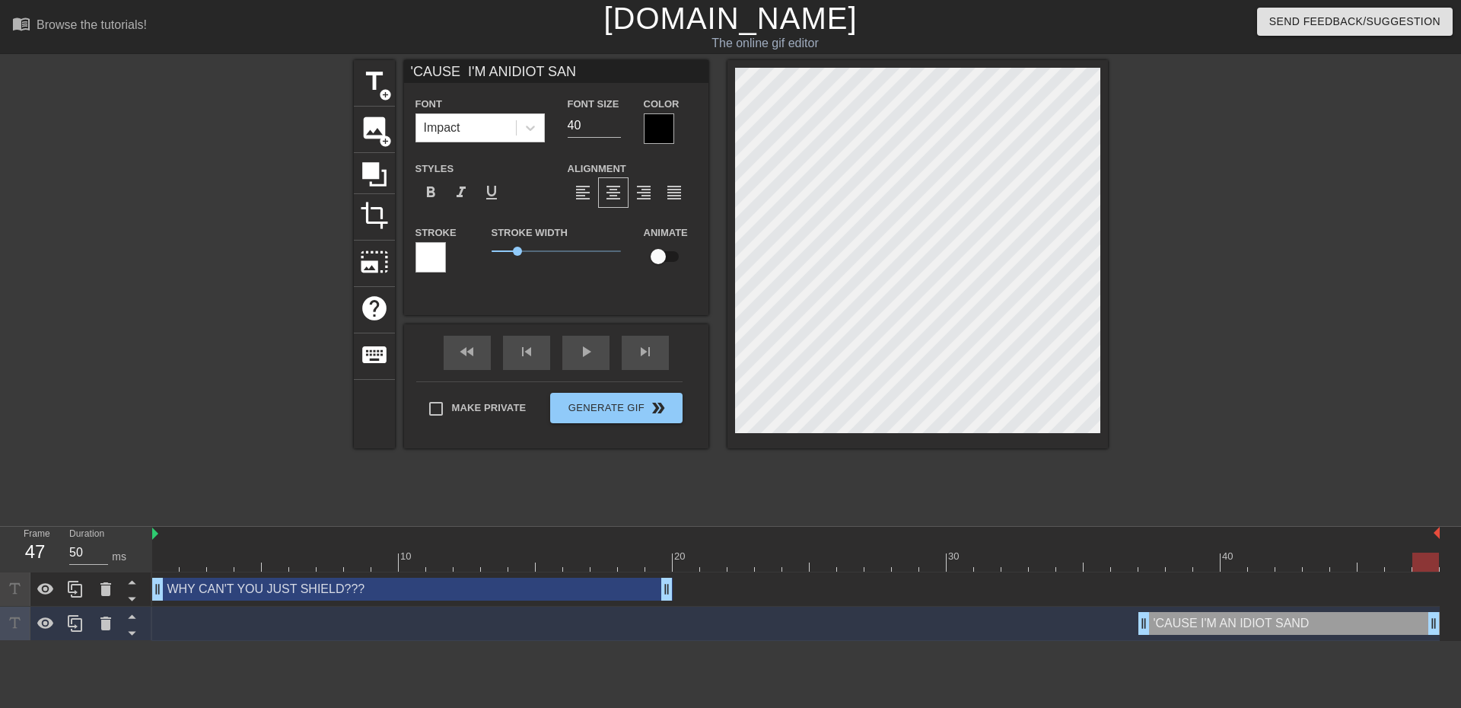
type input "'CAUSE I'M ANIDIOT SA"
type textarea "'CAUSE I'M AN IDIOT SA"
type input "'CAUSE I'M ANIDIOT S"
type textarea "'CAUSE I'M AN IDIOT S"
type input "'CAUSE I'M ANIDIOT"
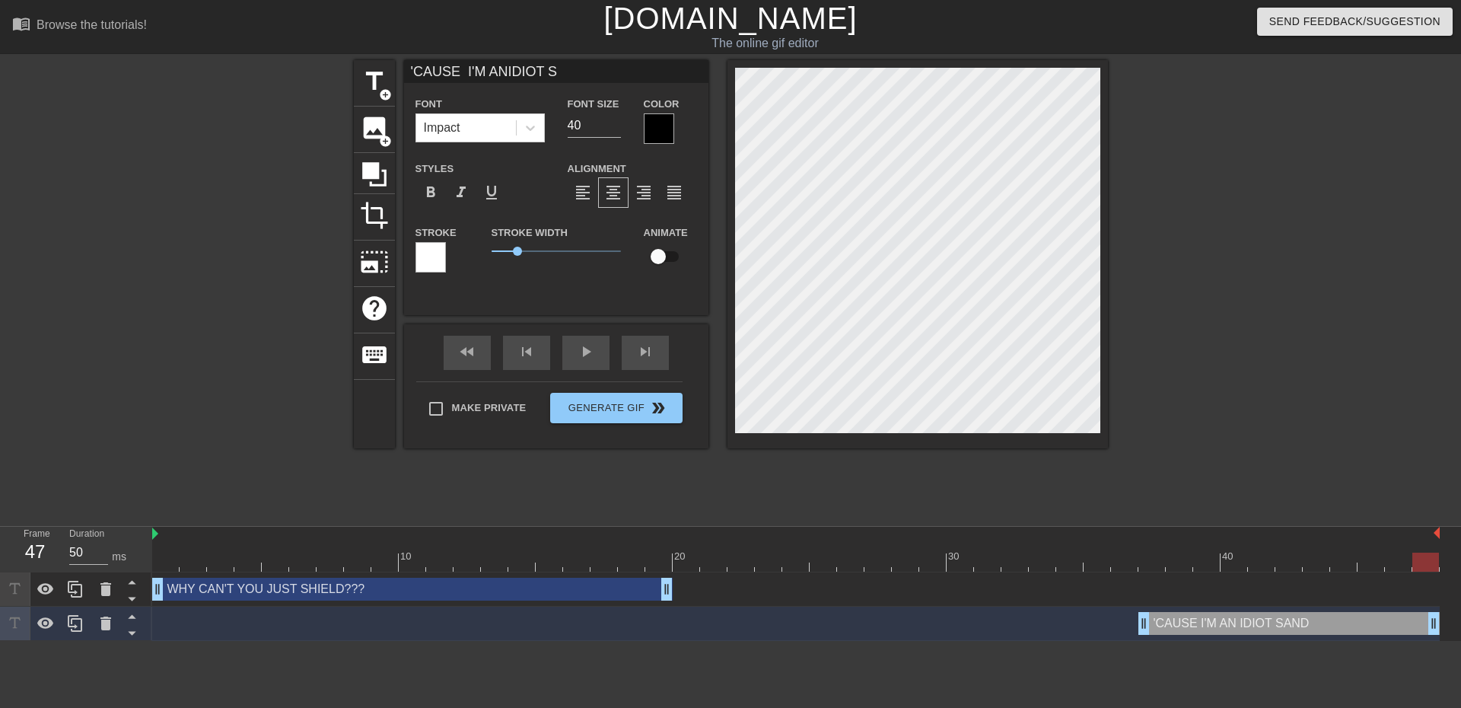
type textarea "'CAUSE I'M AN IDIOT"
type input "'CAUSE I'M ANIDIOT"
type textarea "'CAUSE I'M AN IDIOT"
type input "'CAUSE I'M [PERSON_NAME]"
type textarea "'CAUSE I'M AN IDIO"
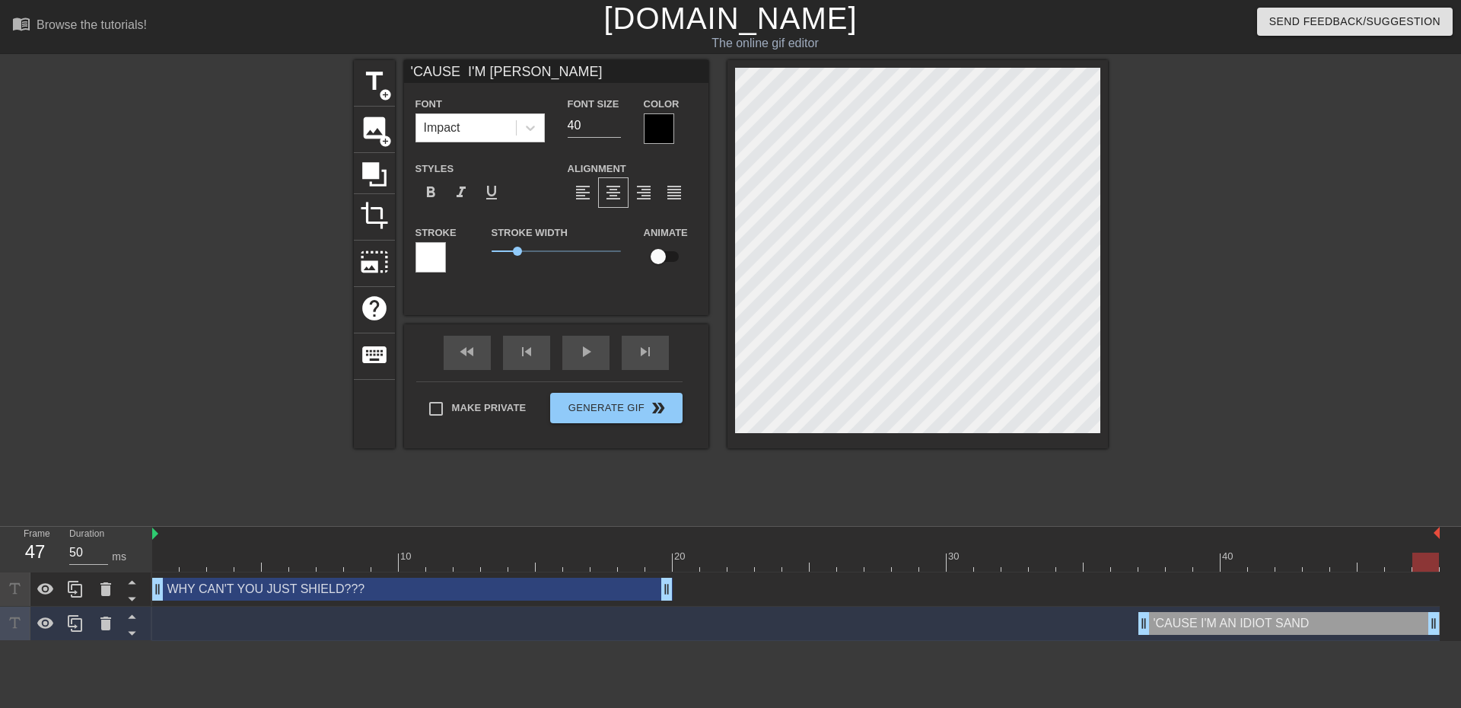
type input "'CAUSE I'M ANIDI"
type textarea "'CAUSE I'M AN IDI"
type input "'CAUSE I'M ANID"
type textarea "'CAUSE I'M AN ID"
type input "'CAUSE I'M ANI"
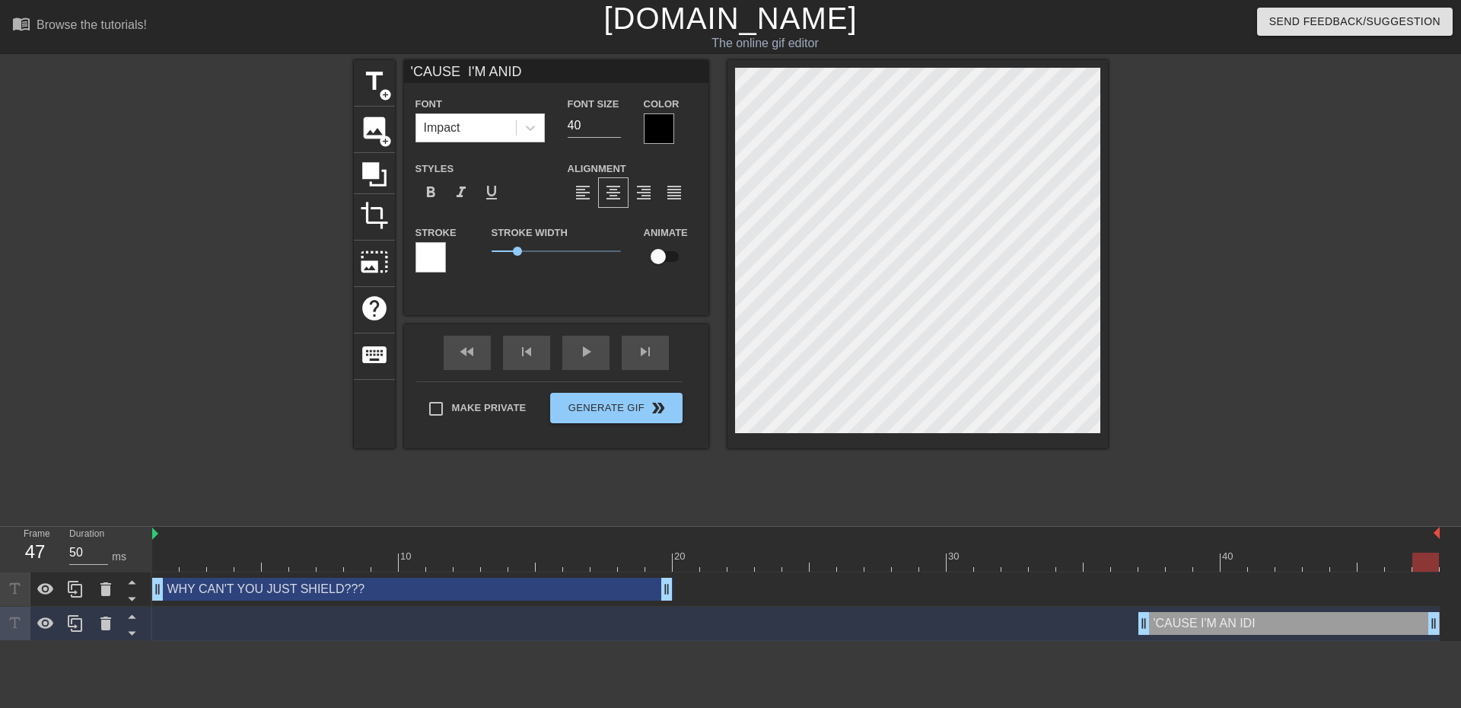
type textarea "'CAUSE I'M AN I"
type input "'CAUSE I'M AN"
type textarea "'CAUSE I'M AN"
click at [1310, 380] on div at bounding box center [1240, 288] width 228 height 456
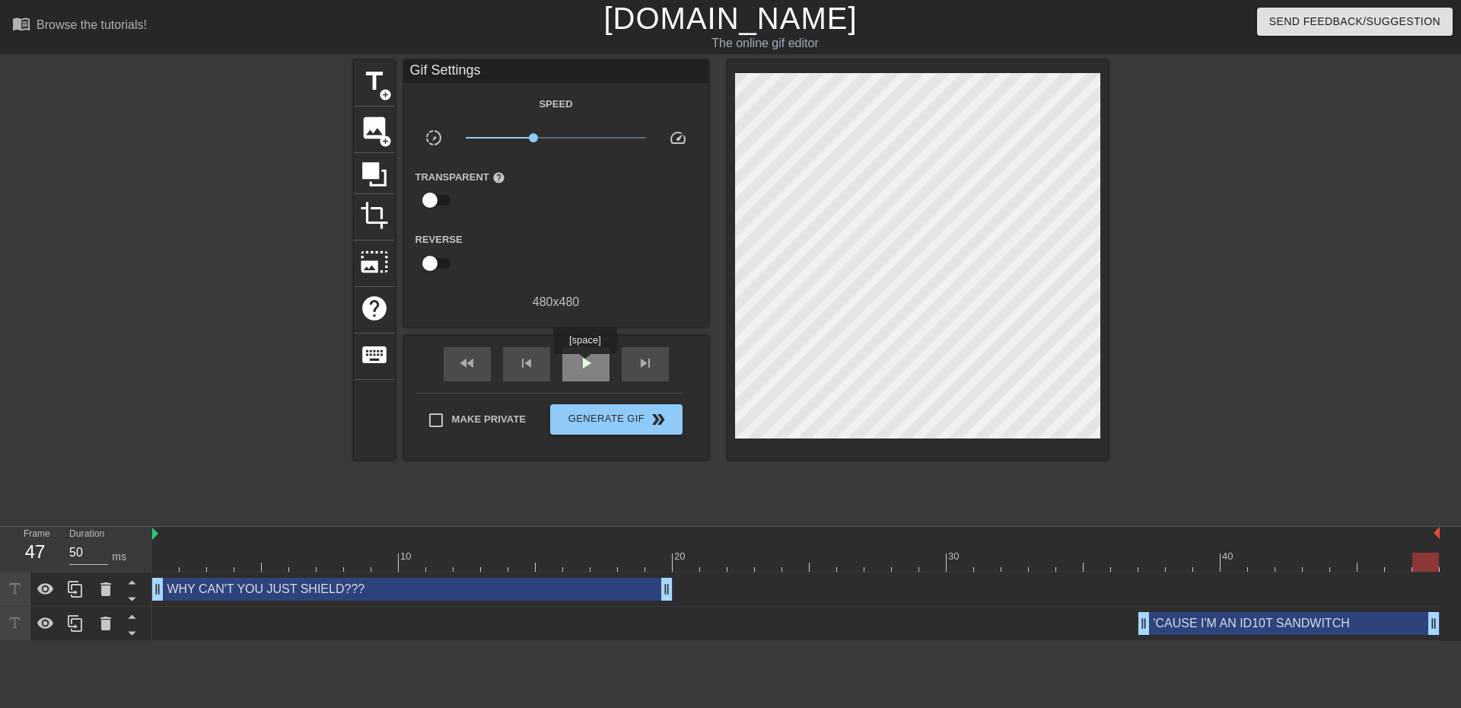
click at [587, 363] on span "play_arrow" at bounding box center [586, 363] width 18 height 18
drag, startPoint x: 1144, startPoint y: 627, endPoint x: 1021, endPoint y: 642, distance: 124.2
click at [1021, 641] on html "menu_book Browse the tutorials! [DOMAIN_NAME] The online gif editor Send Feedba…" at bounding box center [730, 320] width 1461 height 641
click at [573, 360] on div "pause" at bounding box center [585, 364] width 47 height 34
click at [1013, 557] on div at bounding box center [795, 561] width 1287 height 19
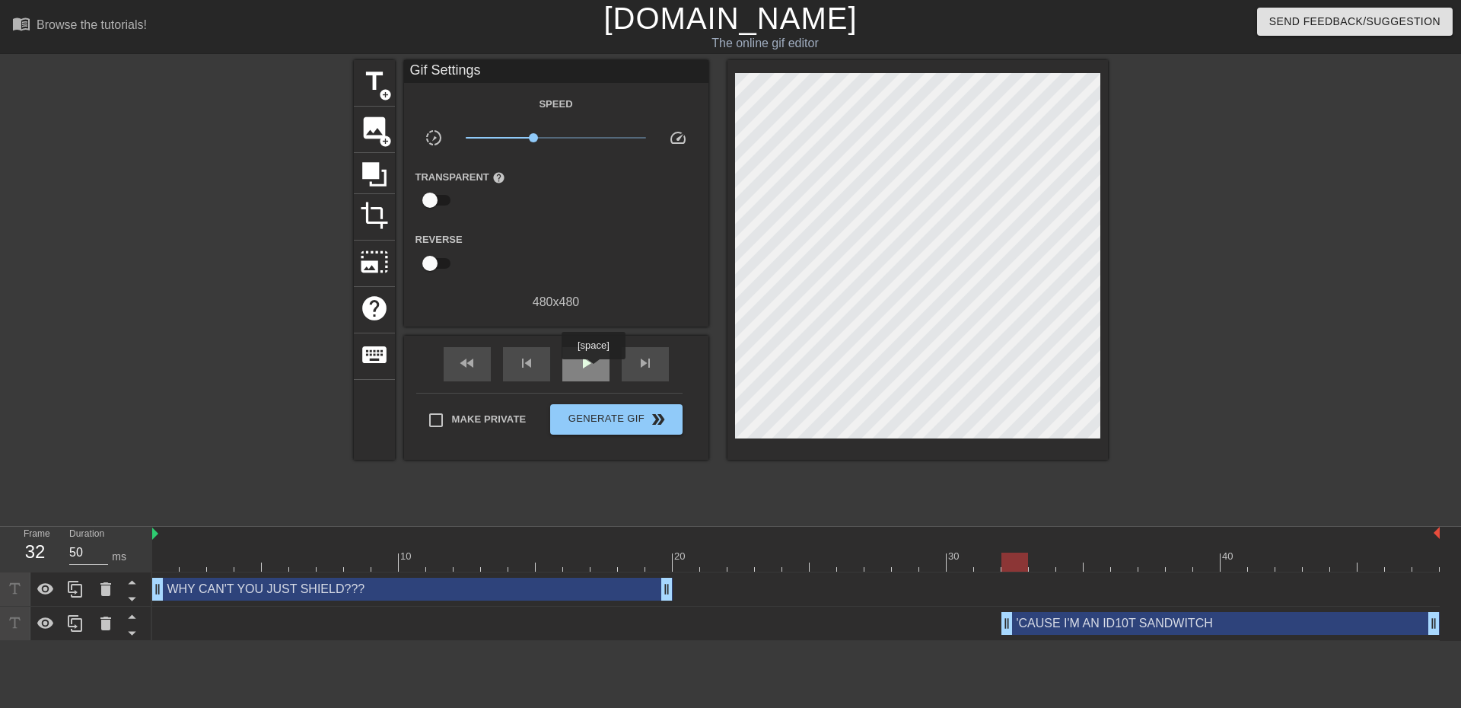
click at [593, 370] on span "play_arrow" at bounding box center [586, 363] width 18 height 18
click at [221, 484] on div at bounding box center [221, 288] width 228 height 456
click at [582, 367] on span "pause" at bounding box center [586, 363] width 18 height 18
click at [593, 417] on span "Generate Gif double_arrow" at bounding box center [615, 419] width 119 height 18
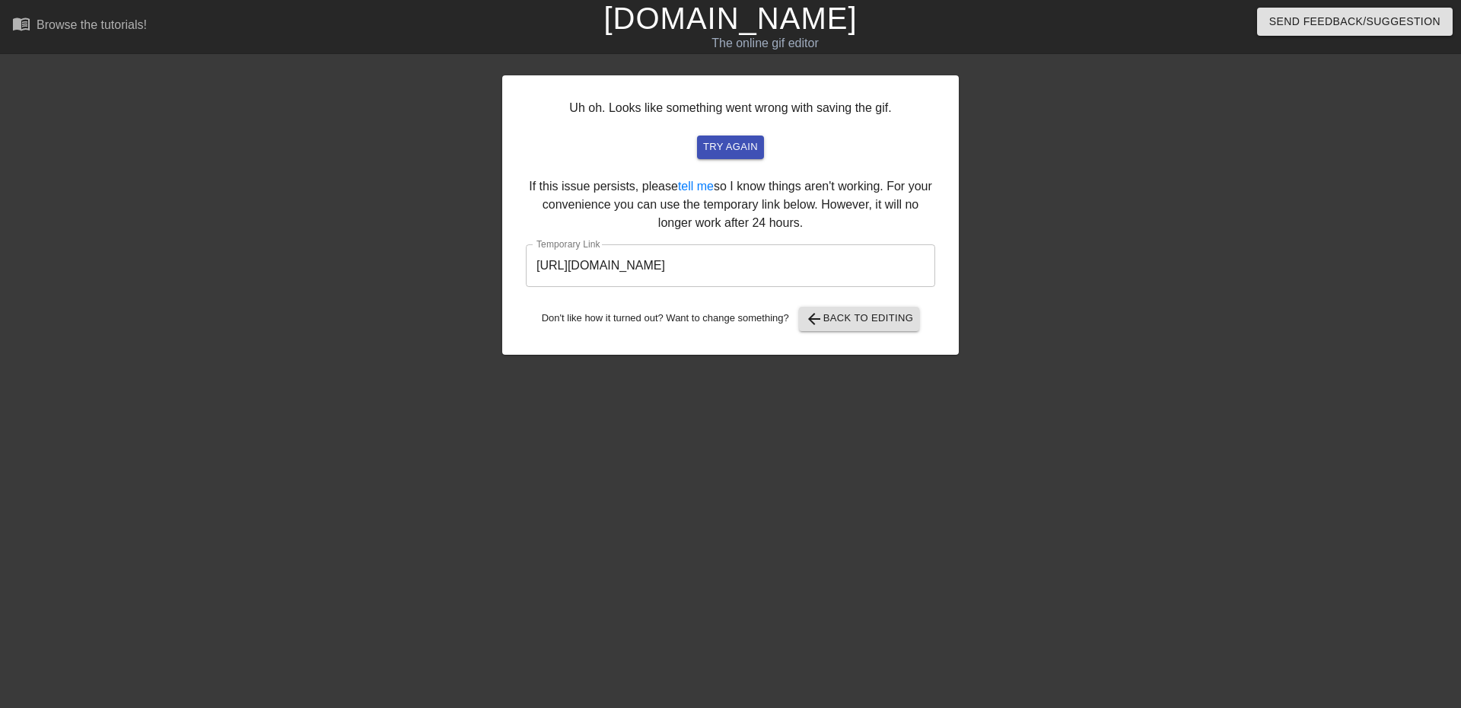
click at [695, 276] on input "[URL][DOMAIN_NAME]" at bounding box center [730, 265] width 409 height 43
